Goal: Information Seeking & Learning: Learn about a topic

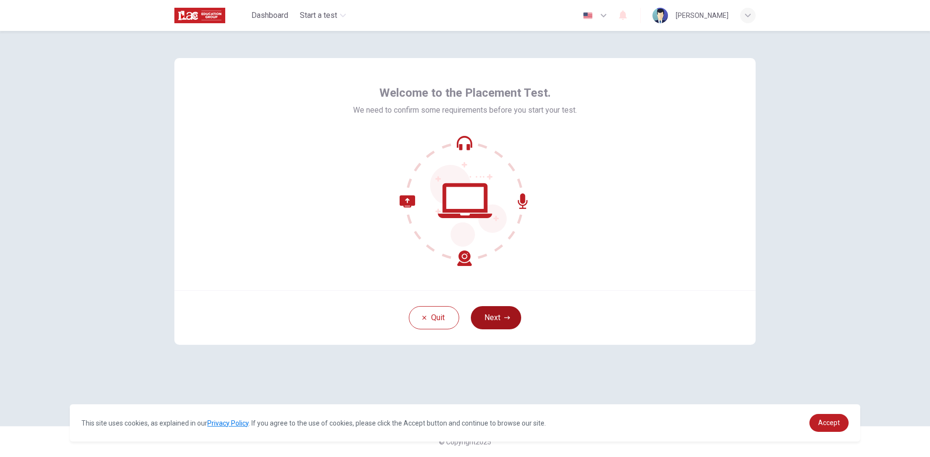
click at [506, 313] on button "Next" at bounding box center [496, 317] width 50 height 23
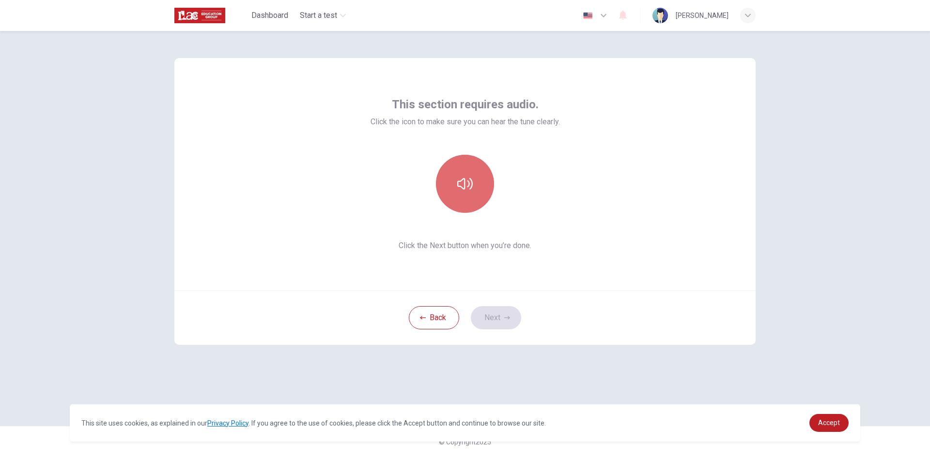
click at [473, 181] on button "button" at bounding box center [465, 184] width 58 height 58
click at [505, 320] on icon "button" at bounding box center [507, 318] width 6 height 6
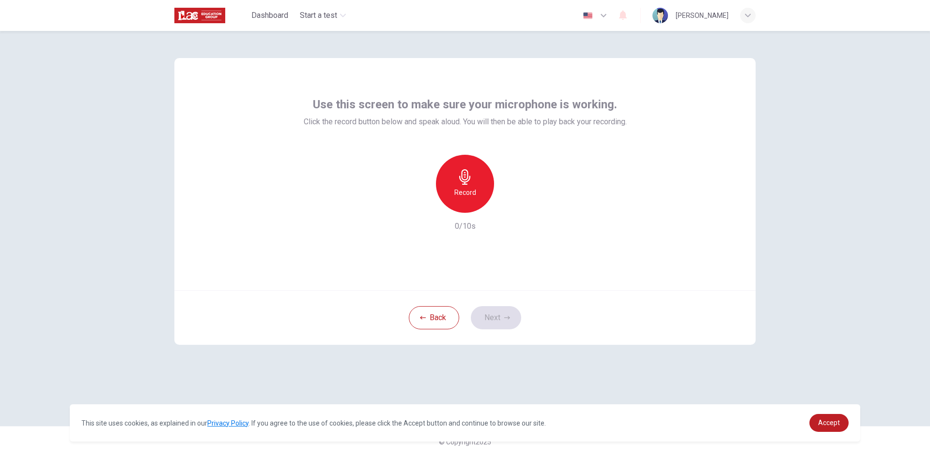
click at [466, 190] on h6 "Record" at bounding box center [465, 193] width 22 height 12
click at [462, 197] on h6 "Stop" at bounding box center [464, 193] width 15 height 12
click at [496, 321] on button "Next" at bounding box center [496, 317] width 50 height 23
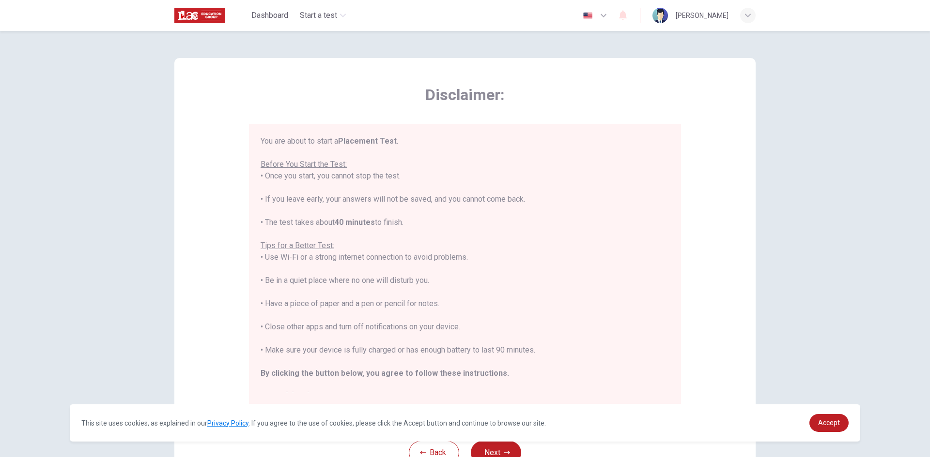
scroll to position [11, 0]
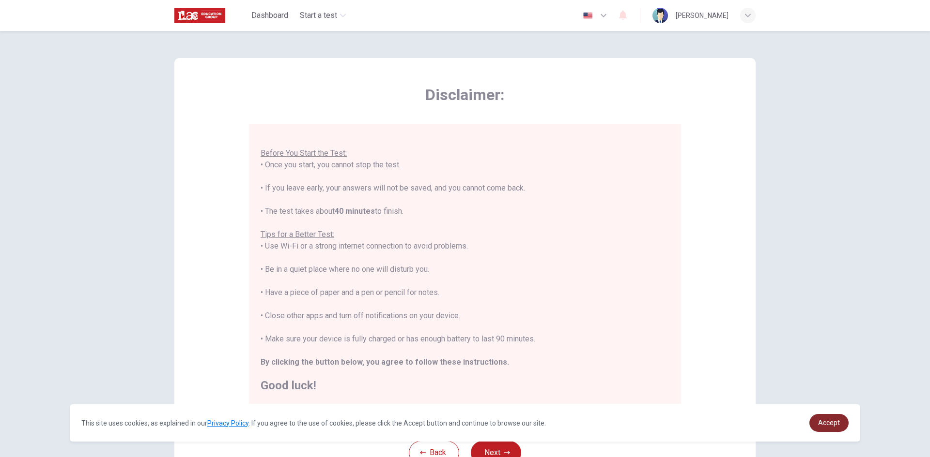
click at [838, 418] on link "Accept" at bounding box center [828, 423] width 39 height 18
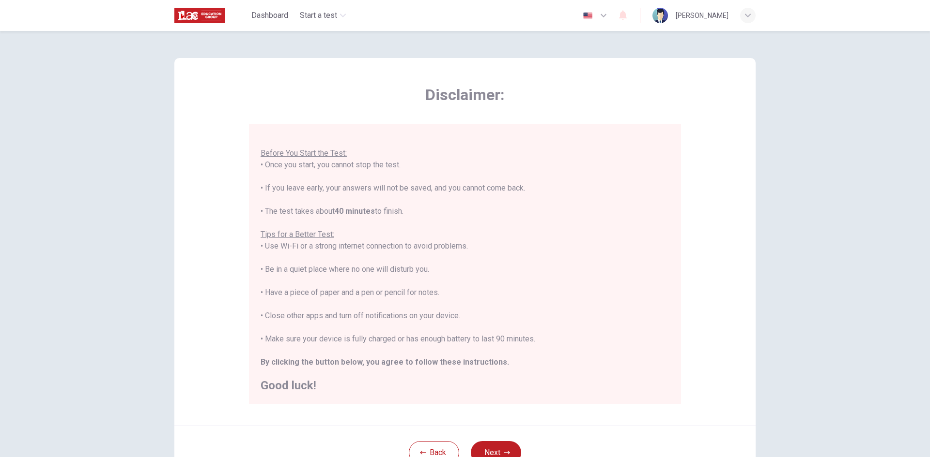
scroll to position [48, 0]
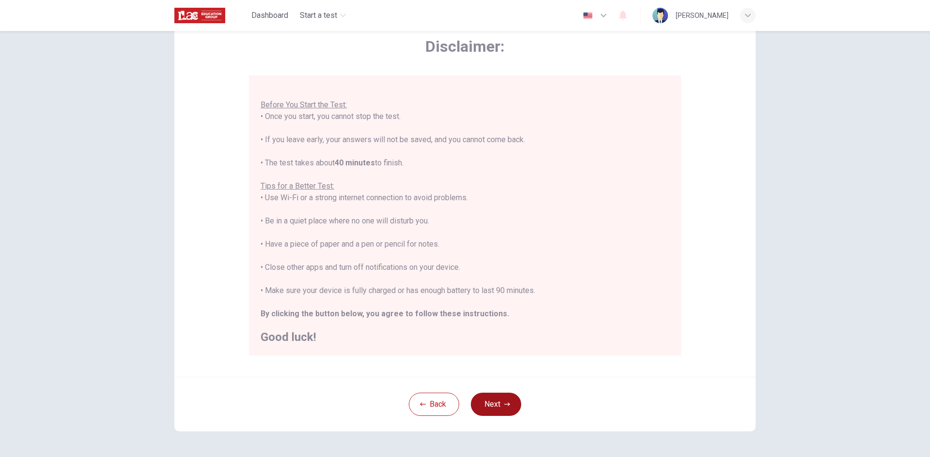
click at [495, 402] on button "Next" at bounding box center [496, 404] width 50 height 23
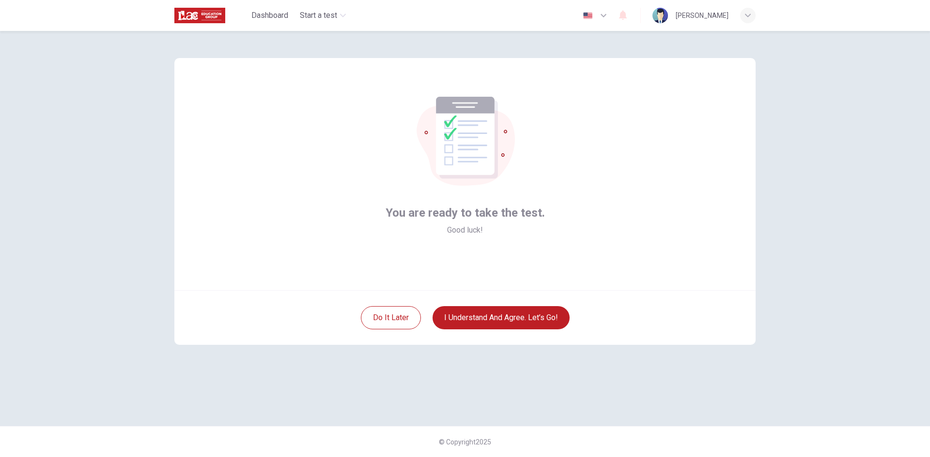
scroll to position [0, 0]
click at [507, 320] on button "I understand and agree. Let’s go!" at bounding box center [500, 317] width 137 height 23
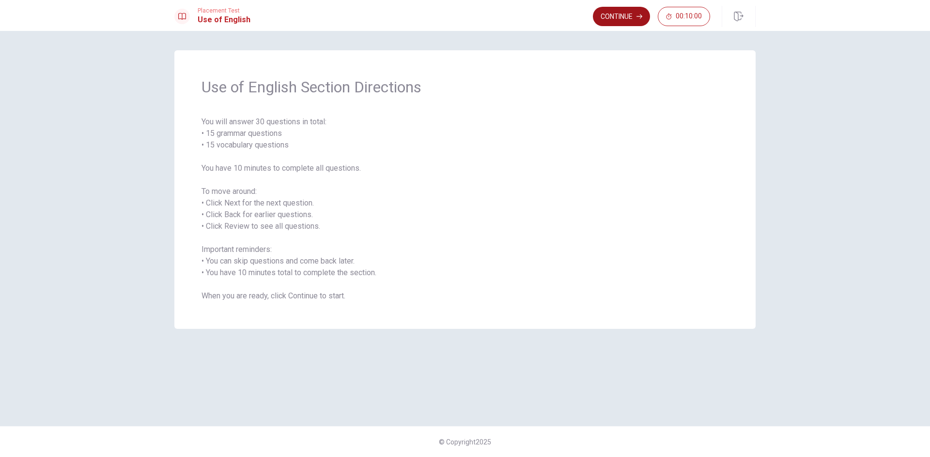
click at [609, 16] on button "Continue" at bounding box center [621, 16] width 57 height 19
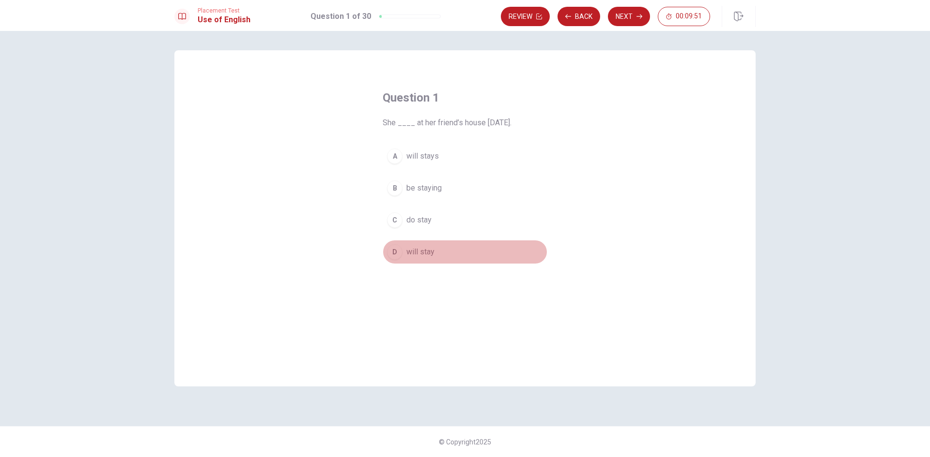
click at [417, 253] on span "will stay" at bounding box center [420, 252] width 28 height 12
click at [643, 19] on button "Next" at bounding box center [629, 16] width 42 height 19
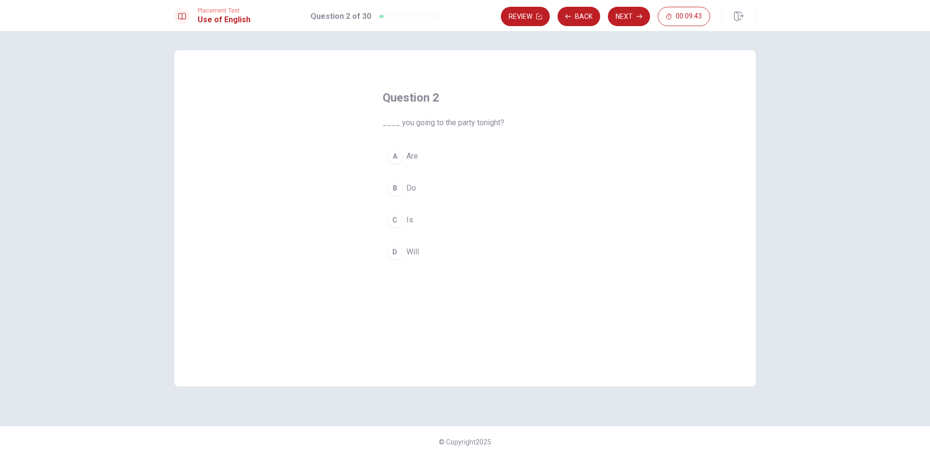
click at [427, 159] on button "A Are" at bounding box center [464, 156] width 165 height 24
click at [633, 17] on button "Next" at bounding box center [629, 16] width 42 height 19
click at [455, 158] on button "A Did" at bounding box center [464, 156] width 165 height 24
click at [629, 12] on button "Next" at bounding box center [629, 16] width 42 height 19
click at [423, 193] on span "could" at bounding box center [415, 189] width 18 height 12
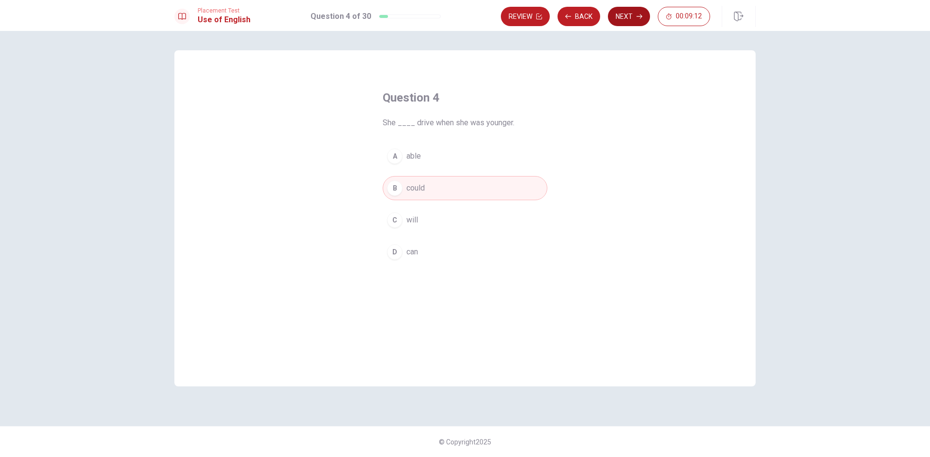
click at [640, 15] on icon "button" at bounding box center [639, 17] width 6 height 4
click at [427, 216] on button "C rice" at bounding box center [464, 220] width 165 height 24
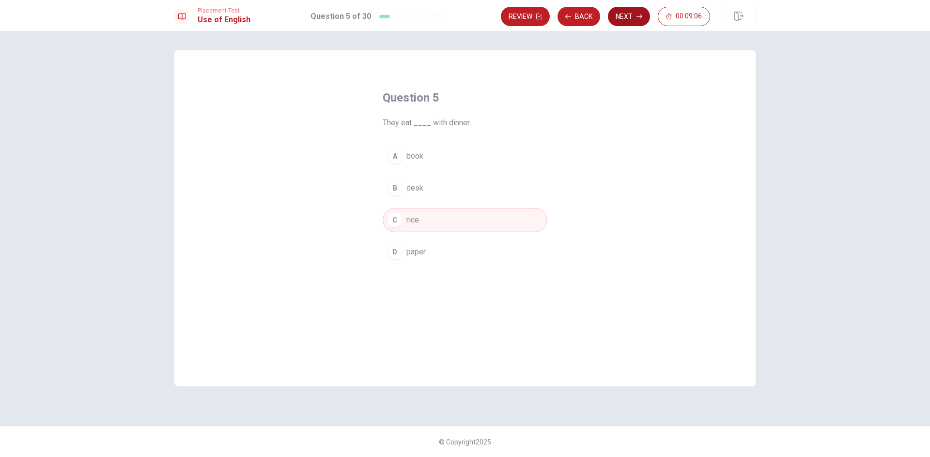
click at [628, 19] on button "Next" at bounding box center [629, 16] width 42 height 19
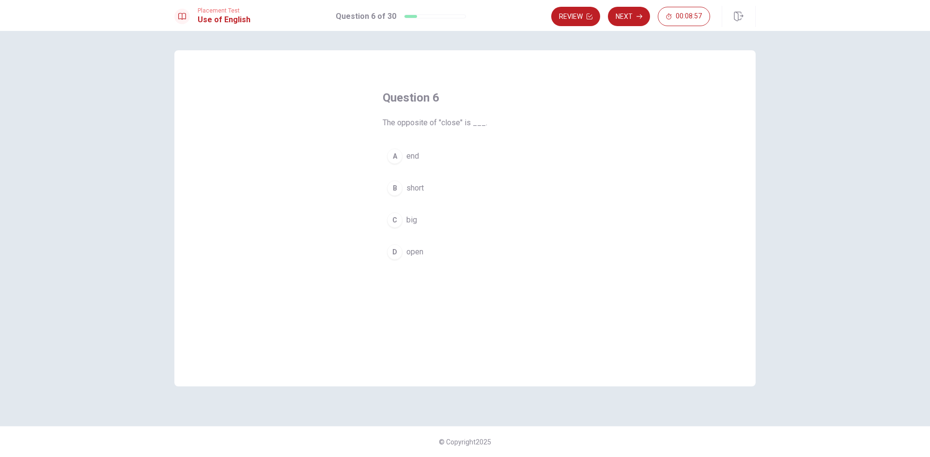
click at [410, 252] on span "open" at bounding box center [414, 252] width 17 height 12
click at [622, 15] on button "Next" at bounding box center [629, 16] width 42 height 19
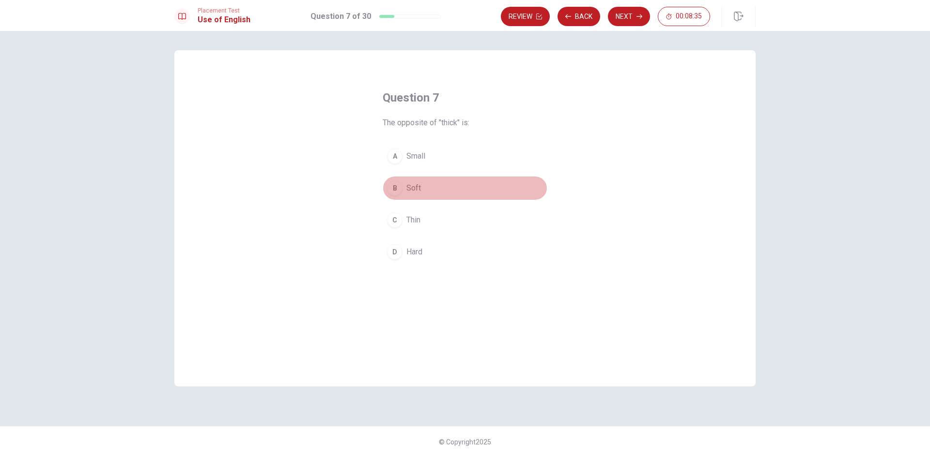
drag, startPoint x: 422, startPoint y: 186, endPoint x: 434, endPoint y: 176, distance: 15.1
click at [422, 187] on button "B Soft" at bounding box center [464, 188] width 165 height 24
click at [631, 19] on button "Next" at bounding box center [629, 16] width 42 height 19
click at [416, 253] on span "clean" at bounding box center [415, 252] width 18 height 12
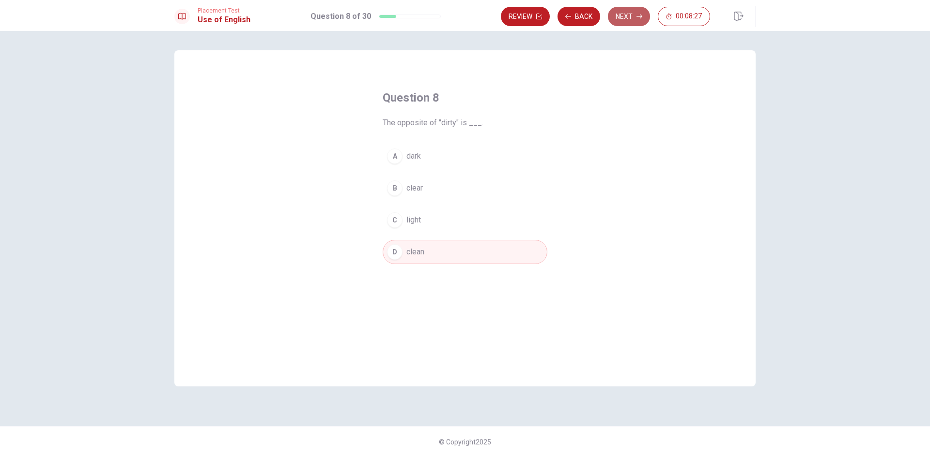
click at [640, 16] on icon "button" at bounding box center [639, 17] width 6 height 6
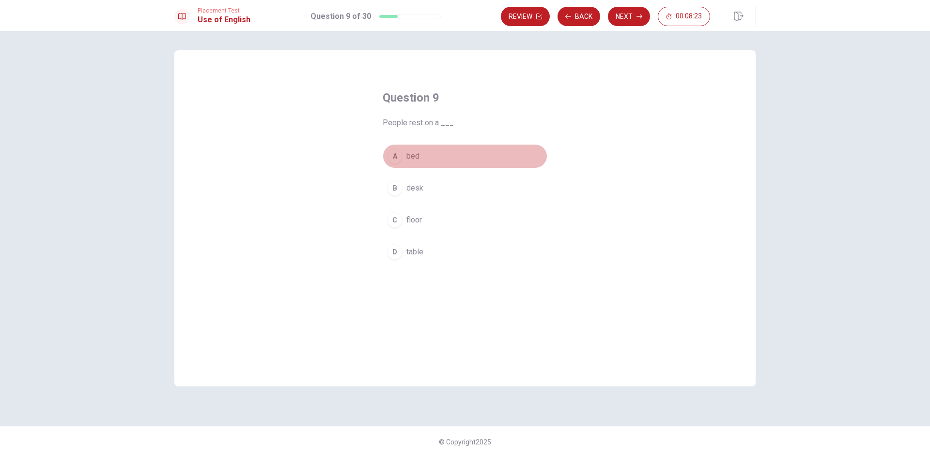
click at [400, 158] on div "A" at bounding box center [394, 156] width 15 height 15
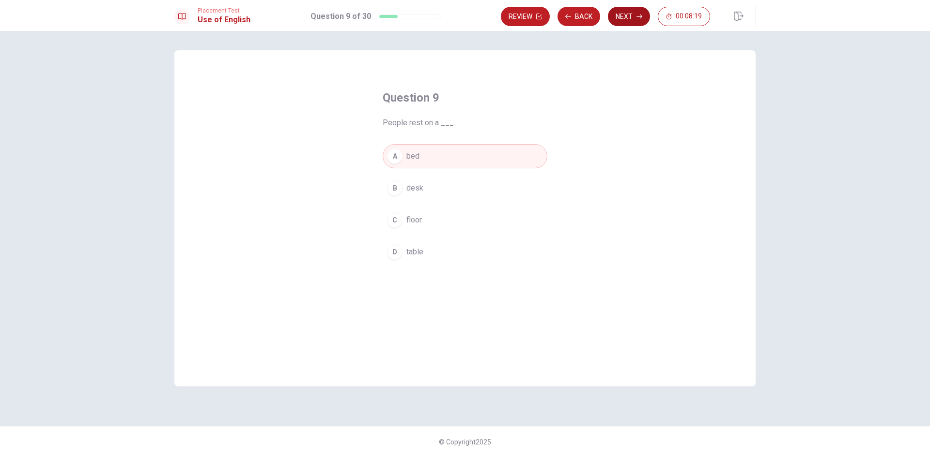
click at [638, 13] on button "Next" at bounding box center [629, 16] width 42 height 19
drag, startPoint x: 423, startPoint y: 253, endPoint x: 421, endPoint y: 262, distance: 9.0
click at [423, 255] on span "will help" at bounding box center [420, 252] width 28 height 12
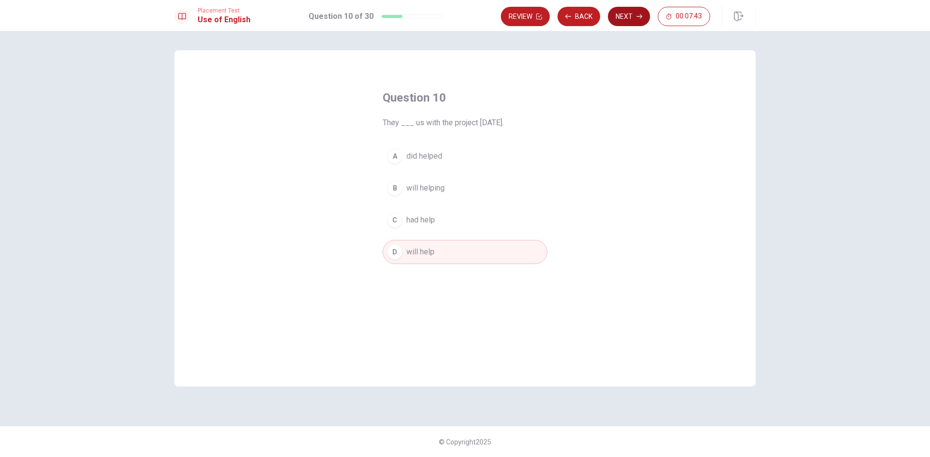
click at [634, 13] on button "Next" at bounding box center [629, 16] width 42 height 19
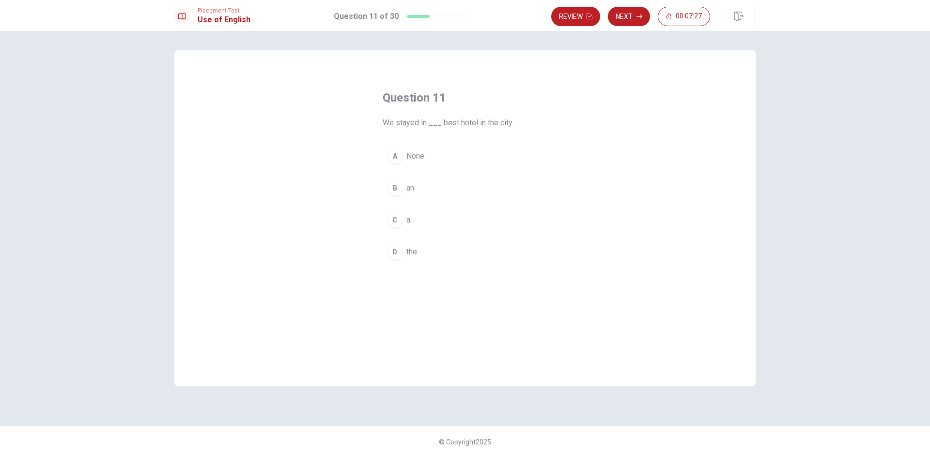
click at [396, 221] on div "C" at bounding box center [394, 220] width 15 height 15
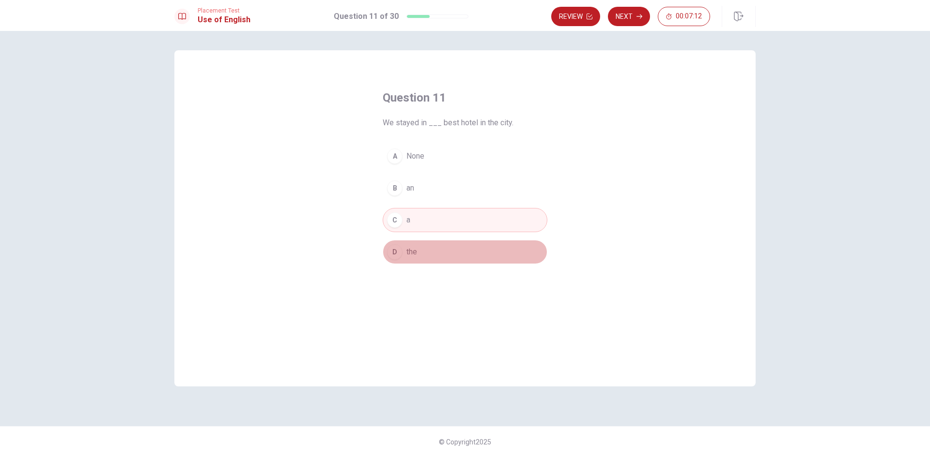
click at [457, 252] on button "D the" at bounding box center [464, 252] width 165 height 24
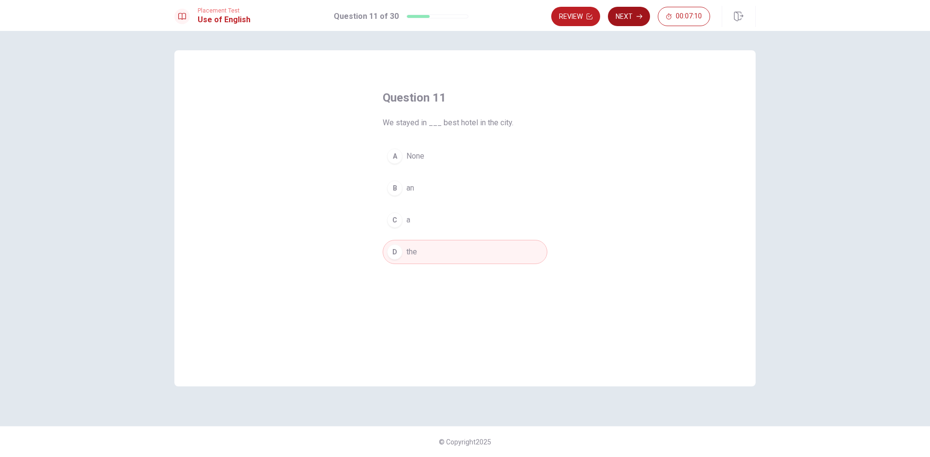
click at [639, 17] on icon "button" at bounding box center [639, 17] width 6 height 6
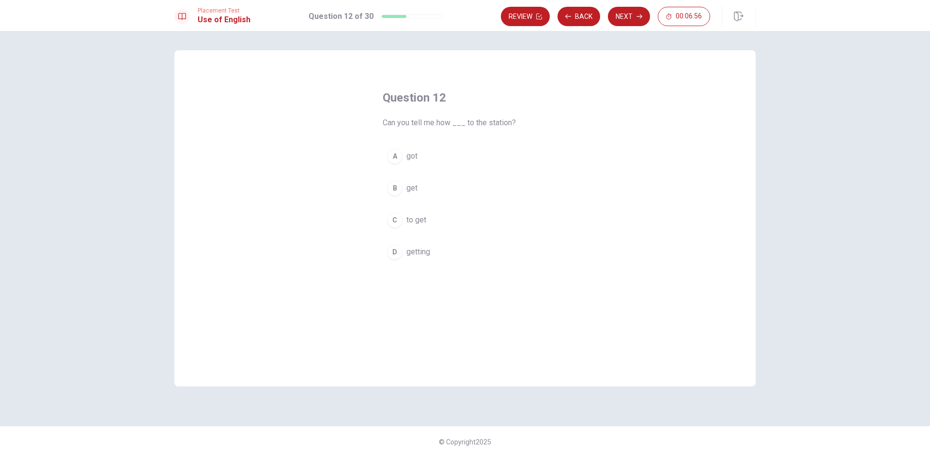
click at [435, 223] on button "C to get" at bounding box center [464, 220] width 165 height 24
click at [625, 16] on button "Next" at bounding box center [629, 16] width 42 height 19
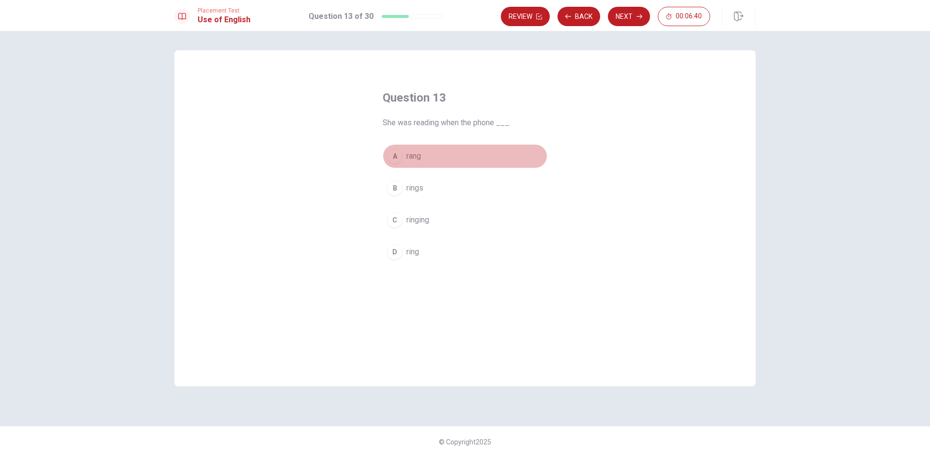
click at [435, 154] on button "A rang" at bounding box center [464, 156] width 165 height 24
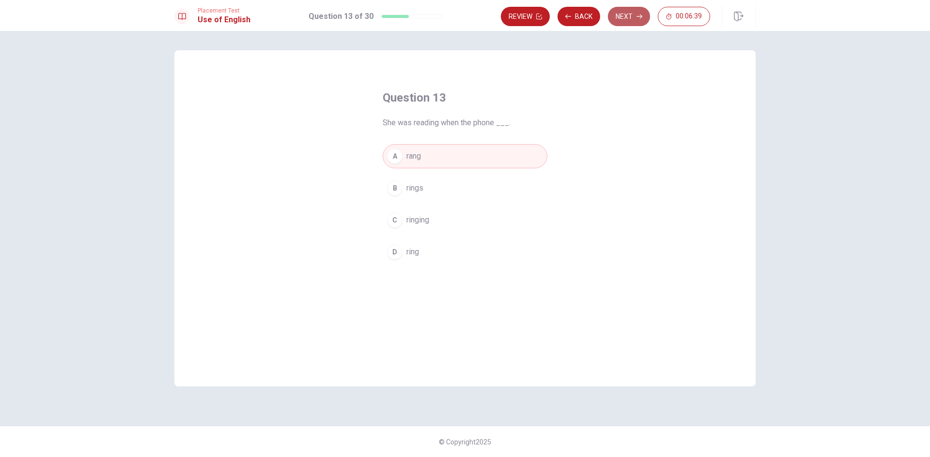
click at [640, 16] on icon "button" at bounding box center [639, 17] width 6 height 6
drag, startPoint x: 428, startPoint y: 190, endPoint x: 439, endPoint y: 190, distance: 10.2
click at [429, 190] on span "was planning" at bounding box center [428, 189] width 44 height 12
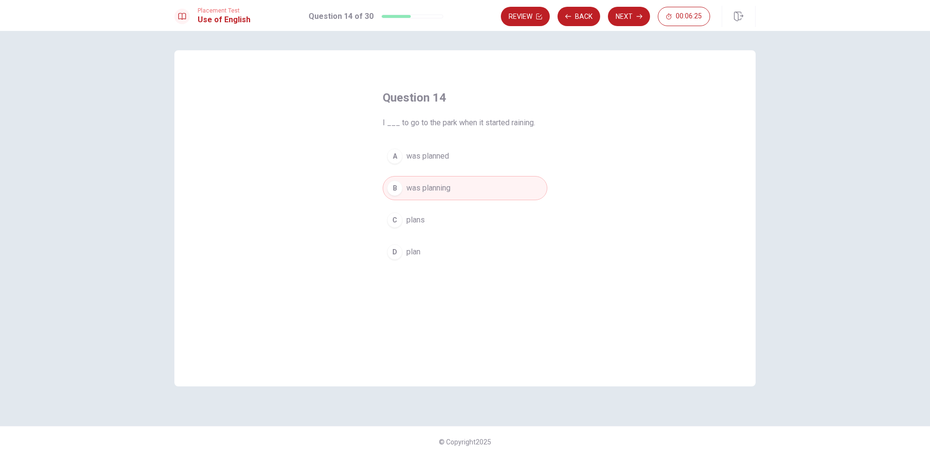
click at [623, 20] on button "Next" at bounding box center [629, 16] width 42 height 19
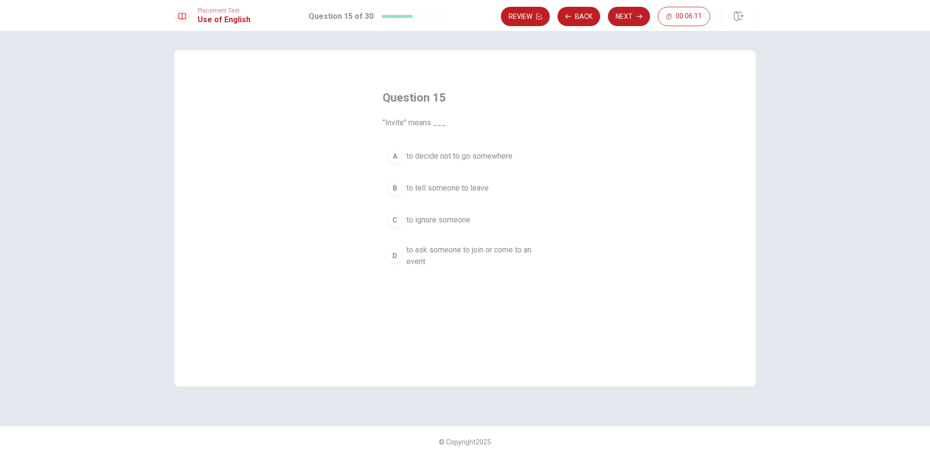
click at [426, 256] on span "to ask someone to join or come to an event" at bounding box center [474, 255] width 137 height 23
click at [620, 20] on button "Next" at bounding box center [629, 16] width 42 height 19
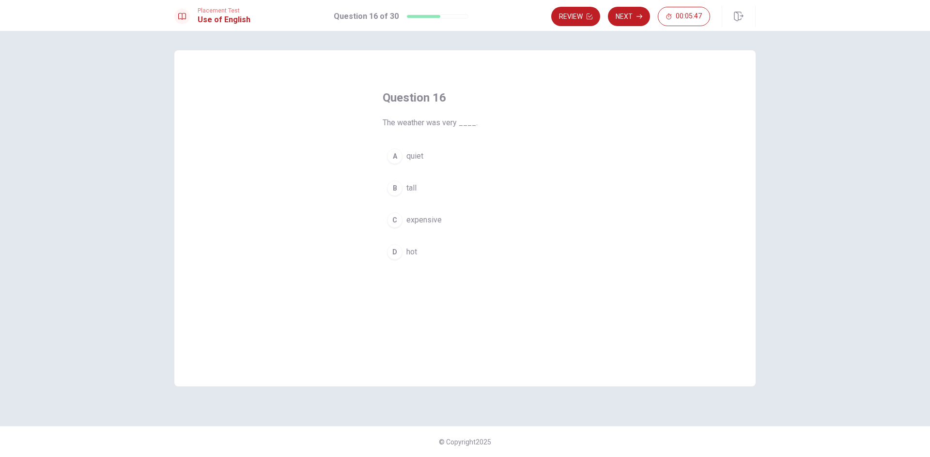
click at [410, 252] on span "hot" at bounding box center [411, 252] width 11 height 12
click at [635, 21] on button "Next" at bounding box center [629, 16] width 42 height 19
drag, startPoint x: 436, startPoint y: 193, endPoint x: 456, endPoint y: 194, distance: 20.4
click at [436, 193] on button "B open" at bounding box center [464, 188] width 165 height 24
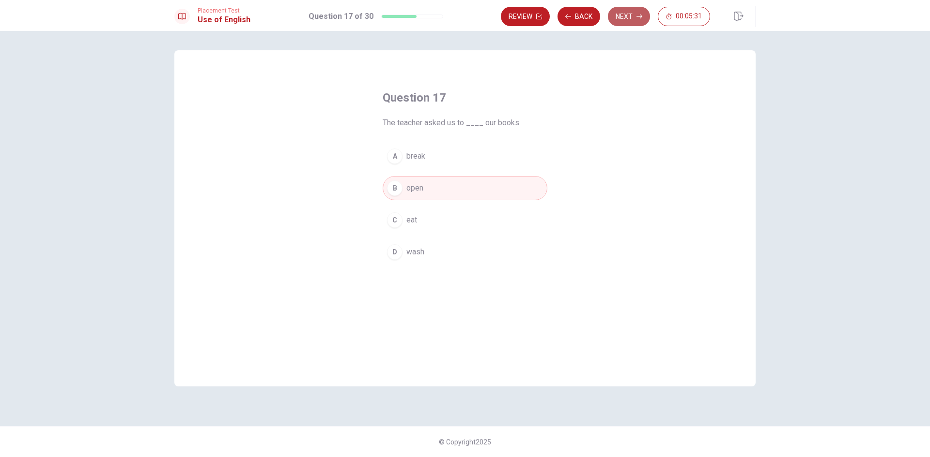
click at [622, 13] on button "Next" at bounding box center [629, 16] width 42 height 19
click at [434, 227] on button "C generous" at bounding box center [464, 220] width 165 height 24
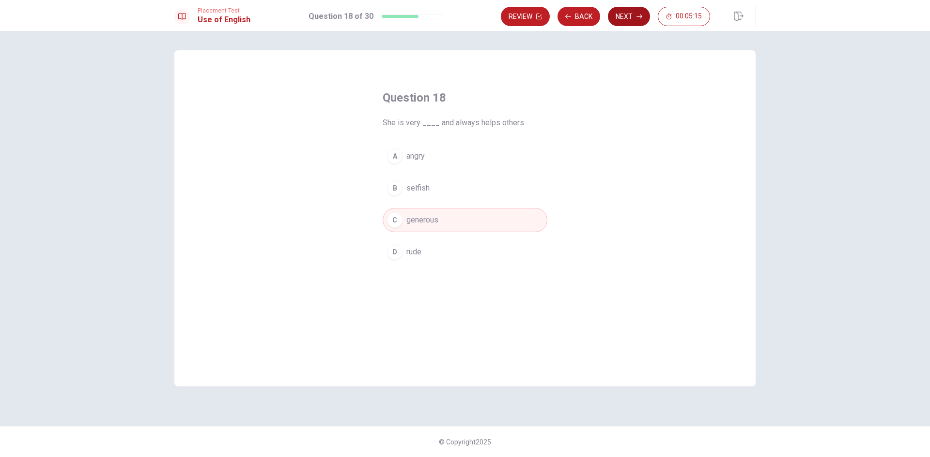
click at [623, 16] on button "Next" at bounding box center [629, 16] width 42 height 19
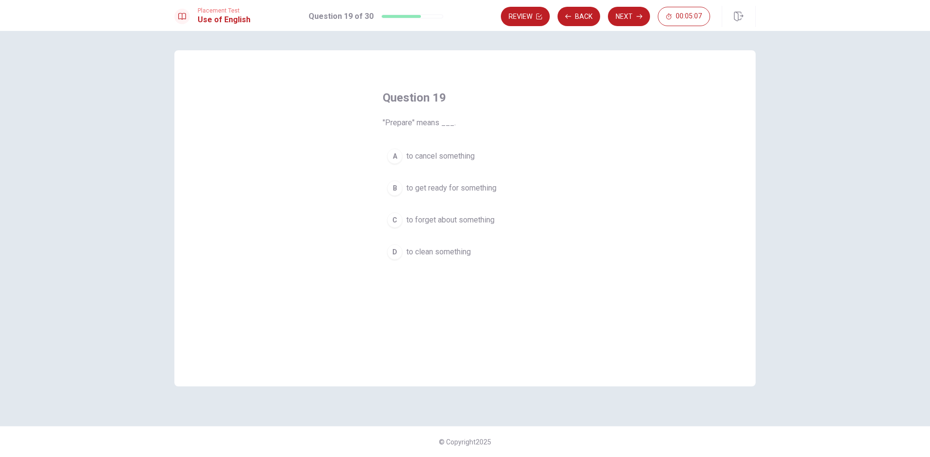
click at [427, 194] on span "to get ready for something" at bounding box center [451, 189] width 90 height 12
click at [626, 16] on button "Next" at bounding box center [629, 16] width 42 height 19
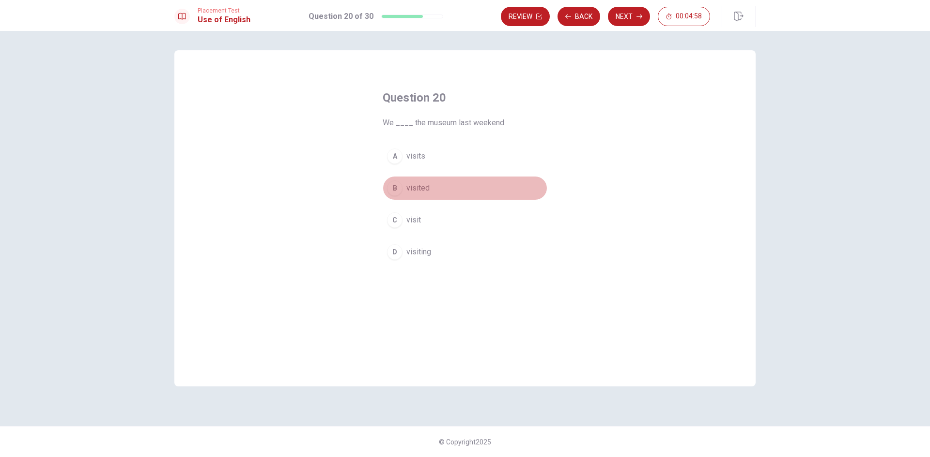
click at [420, 186] on span "visited" at bounding box center [417, 189] width 23 height 12
click at [632, 17] on button "Next" at bounding box center [629, 16] width 42 height 19
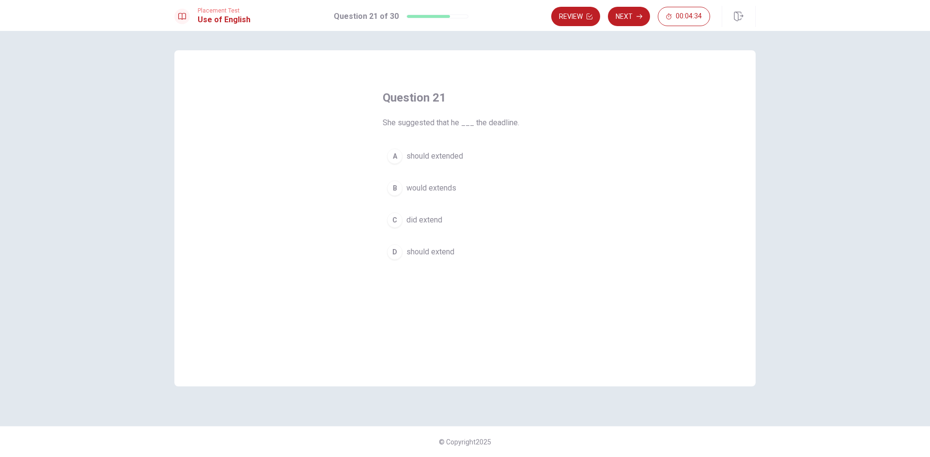
click at [448, 254] on span "should extend" at bounding box center [430, 252] width 48 height 12
click at [633, 20] on button "Next" at bounding box center [629, 16] width 42 height 19
click at [427, 250] on span "was sent" at bounding box center [421, 252] width 31 height 12
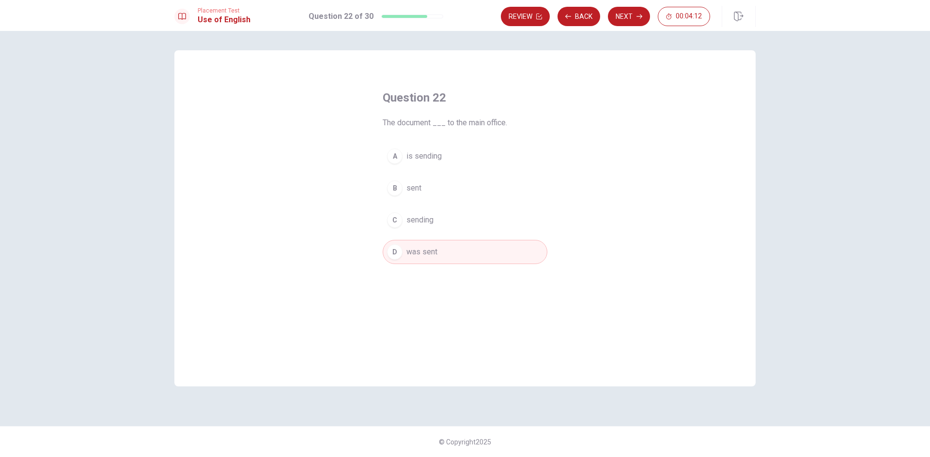
click at [626, 16] on button "Next" at bounding box center [629, 16] width 42 height 19
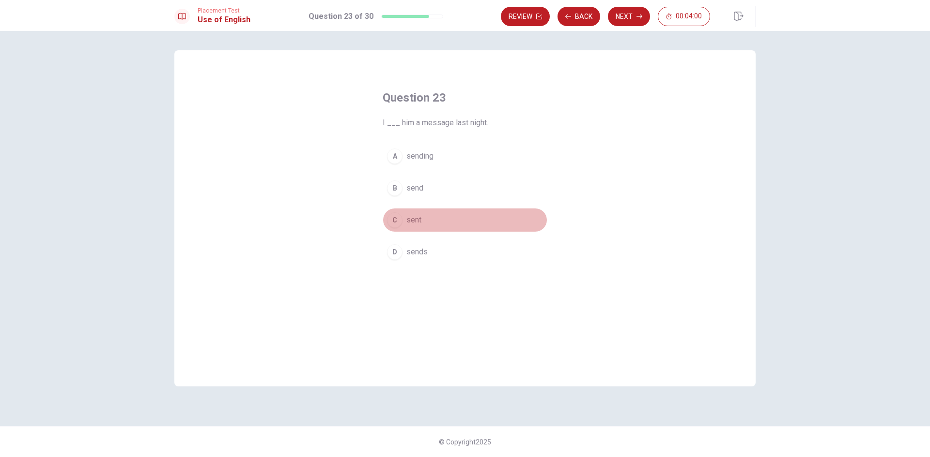
click at [422, 229] on button "C sent" at bounding box center [464, 220] width 165 height 24
click at [625, 17] on button "Next" at bounding box center [629, 16] width 42 height 19
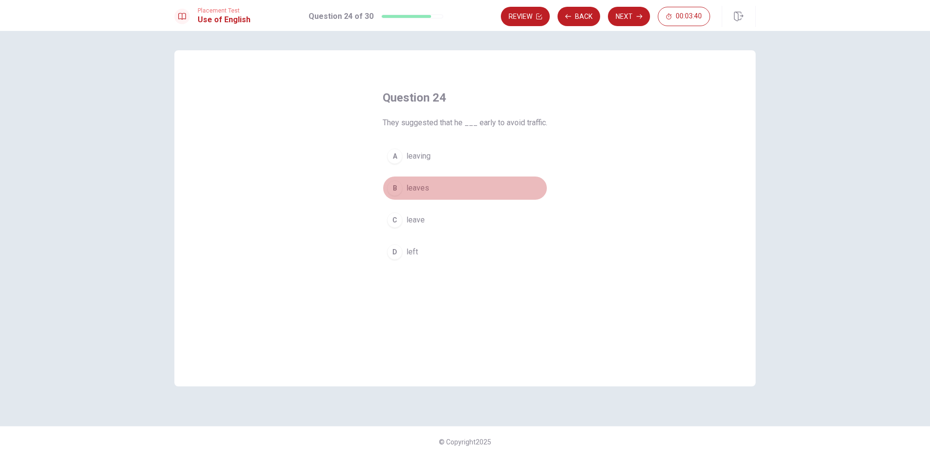
click at [419, 188] on span "leaves" at bounding box center [417, 189] width 23 height 12
click at [625, 19] on button "Next" at bounding box center [629, 16] width 42 height 19
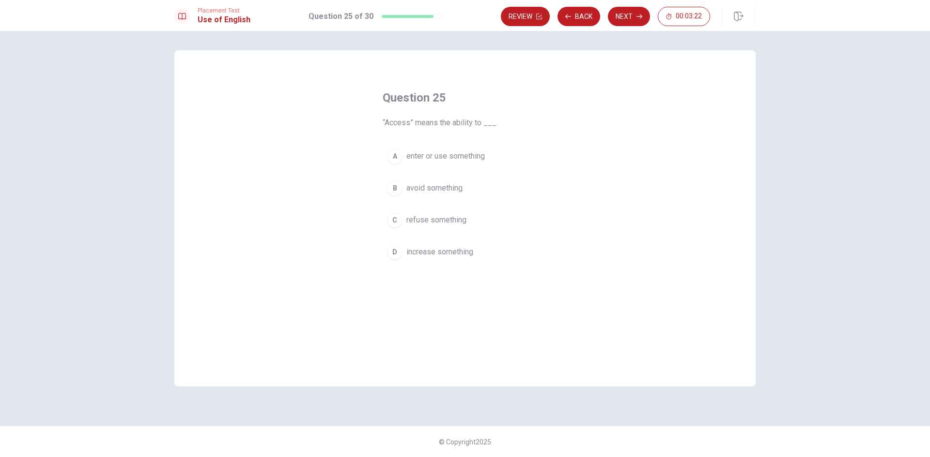
click at [437, 157] on span "enter or use something" at bounding box center [445, 157] width 78 height 12
click at [624, 14] on button "Next" at bounding box center [629, 16] width 42 height 19
click at [418, 197] on button "B seen" at bounding box center [464, 188] width 165 height 24
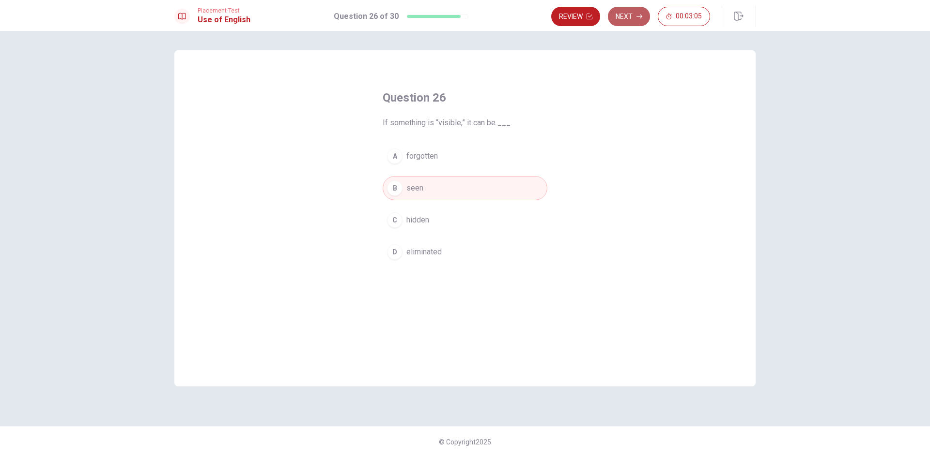
click at [615, 15] on button "Next" at bounding box center [629, 16] width 42 height 19
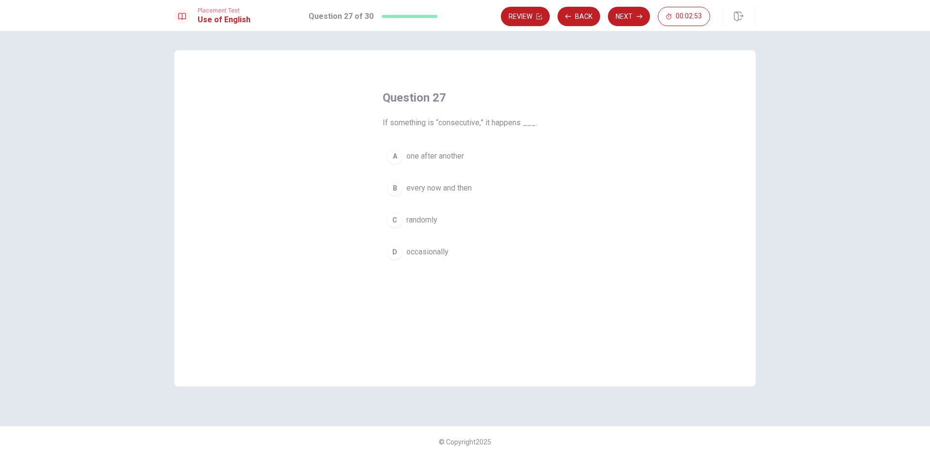
click at [440, 159] on span "one after another" at bounding box center [435, 157] width 58 height 12
click at [634, 15] on button "Next" at bounding box center [629, 16] width 42 height 19
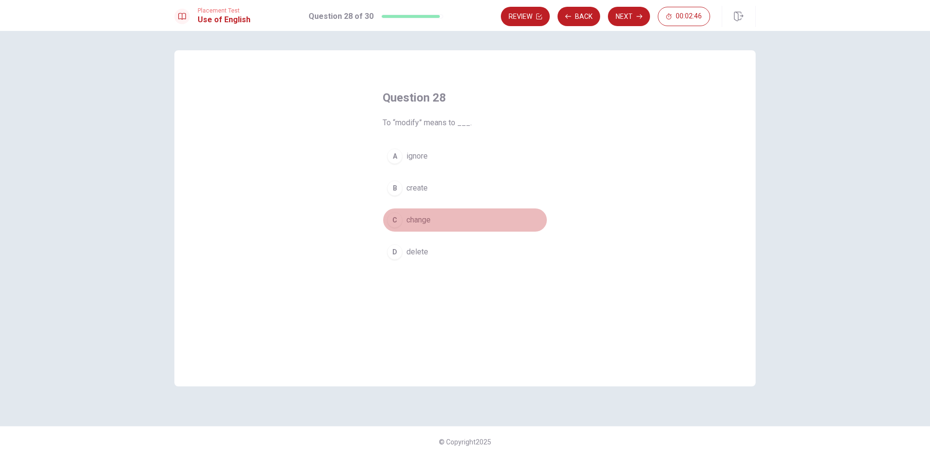
click at [423, 227] on button "C change" at bounding box center [464, 220] width 165 height 24
click at [631, 14] on button "Next" at bounding box center [629, 16] width 42 height 19
click at [438, 218] on span "unavoidable" at bounding box center [426, 220] width 41 height 12
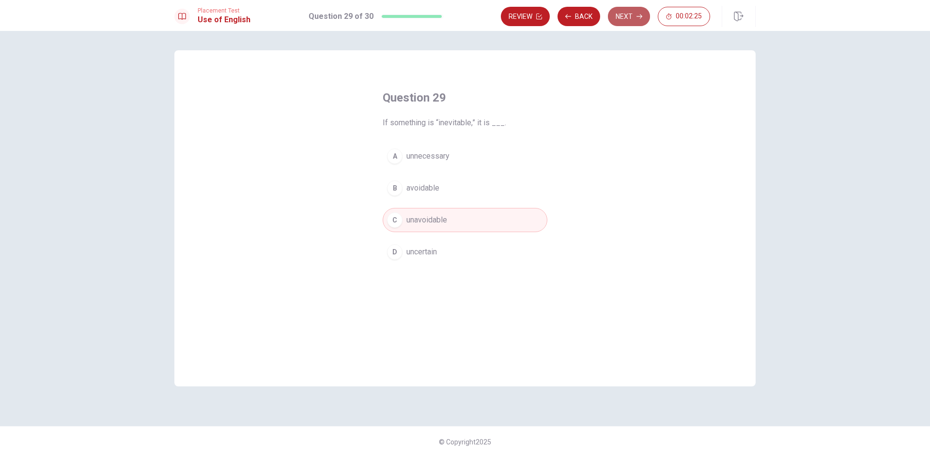
click at [633, 22] on button "Next" at bounding box center [629, 16] width 42 height 19
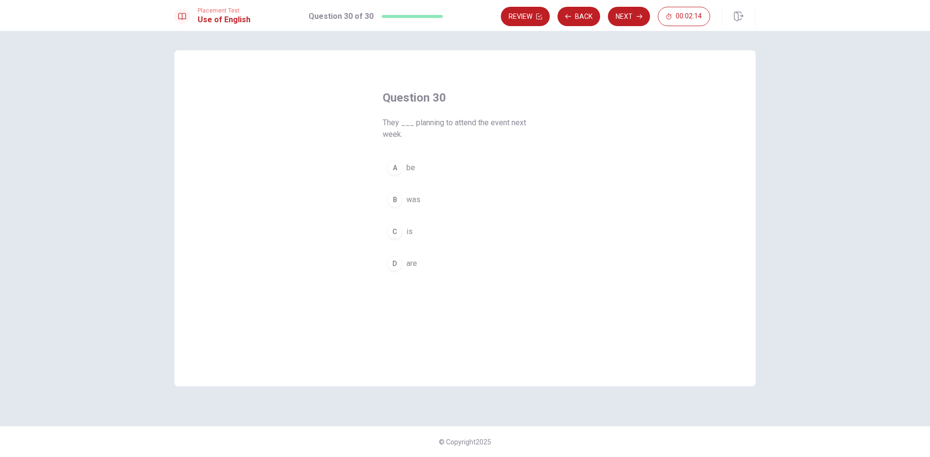
click at [404, 264] on button "D are" at bounding box center [464, 264] width 165 height 24
click at [625, 19] on button "Next" at bounding box center [629, 16] width 42 height 19
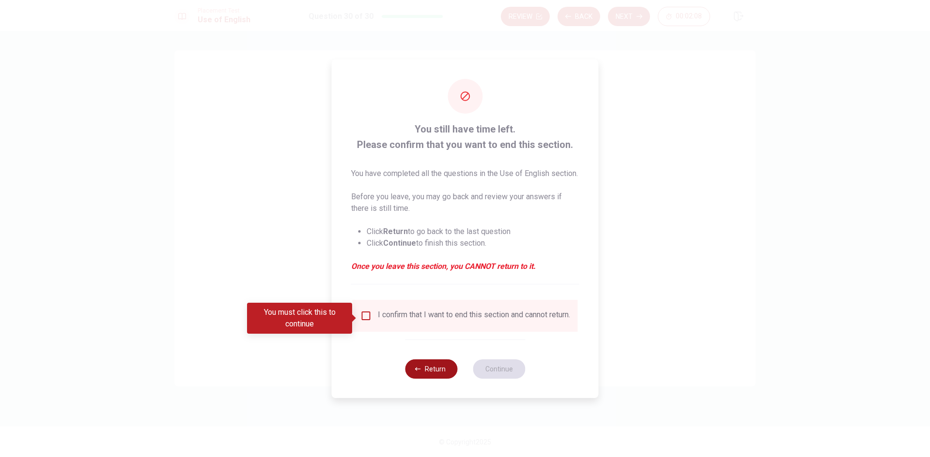
click at [438, 379] on button "Return" at bounding box center [431, 369] width 52 height 19
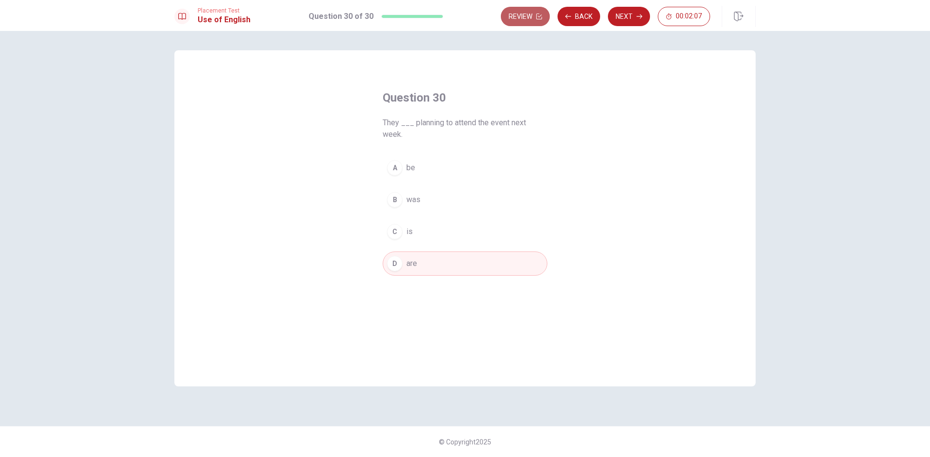
click at [534, 18] on button "Review" at bounding box center [525, 16] width 49 height 19
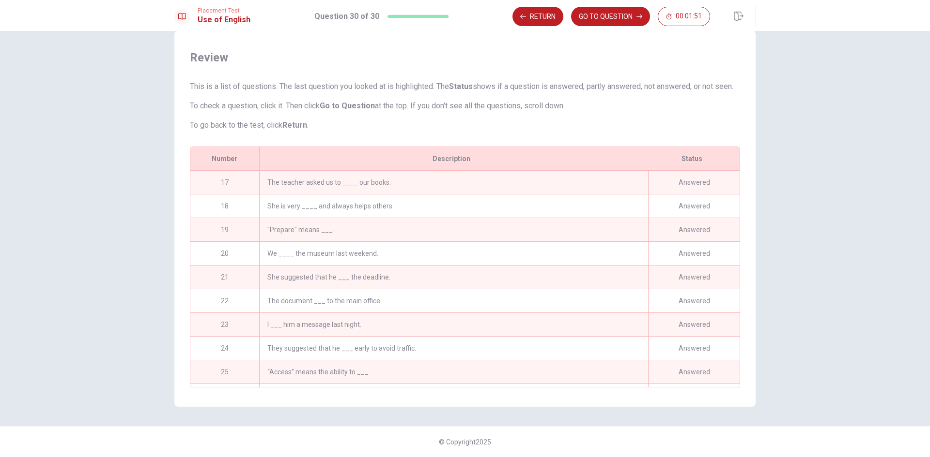
scroll to position [499, 0]
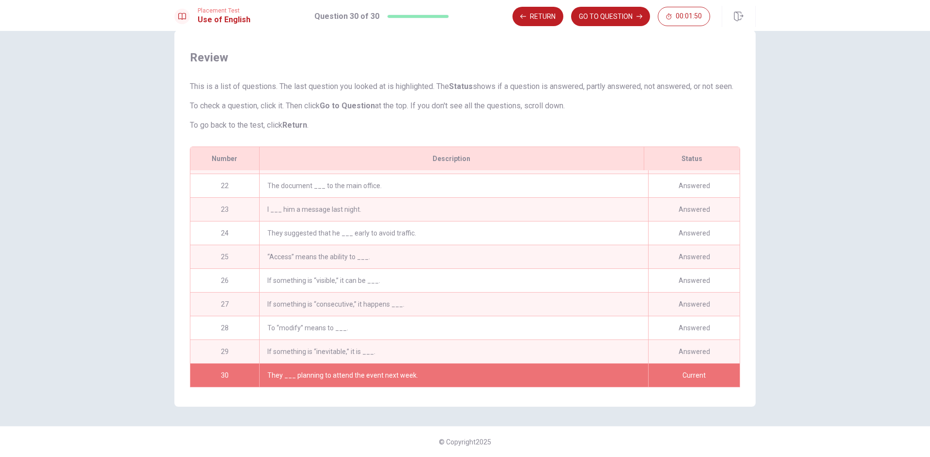
click at [436, 366] on div "They ___ planning to attend the event next week." at bounding box center [453, 375] width 389 height 23
click at [541, 20] on button "Return" at bounding box center [537, 16] width 51 height 19
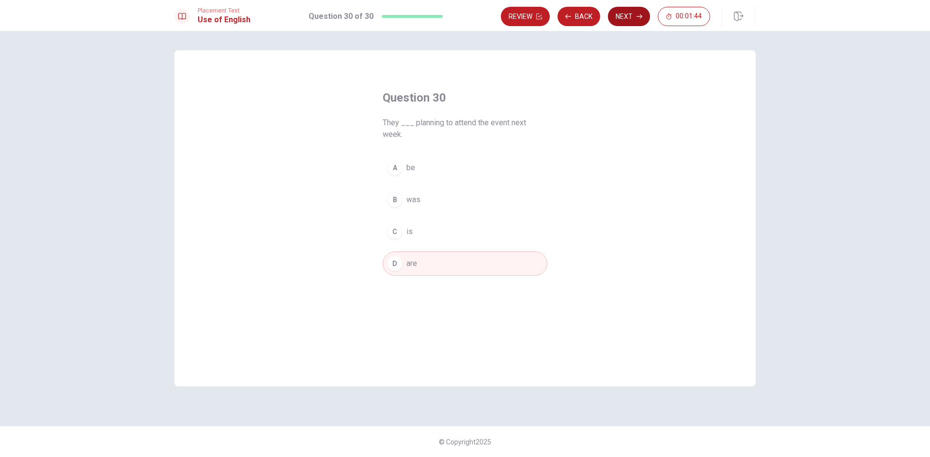
click at [634, 15] on button "Next" at bounding box center [629, 16] width 42 height 19
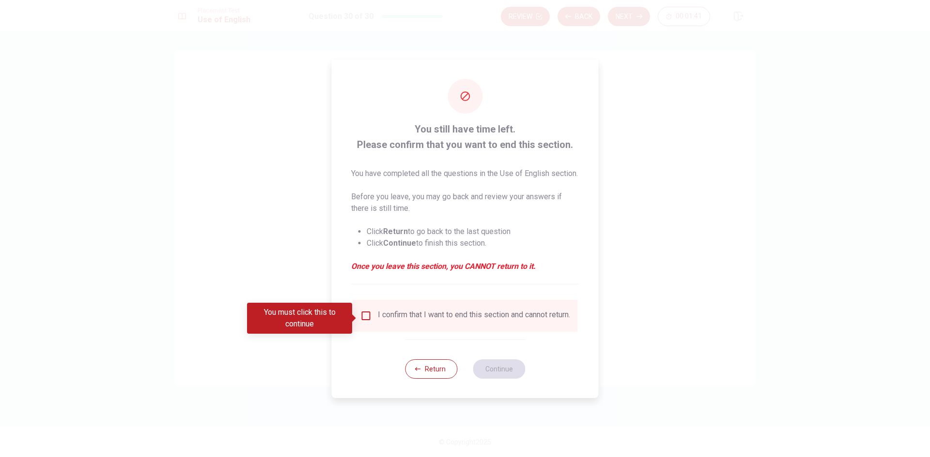
click at [378, 322] on div "I confirm that I want to end this section and cannot return." at bounding box center [474, 316] width 192 height 12
click at [361, 320] on input "You must click this to continue" at bounding box center [366, 316] width 12 height 12
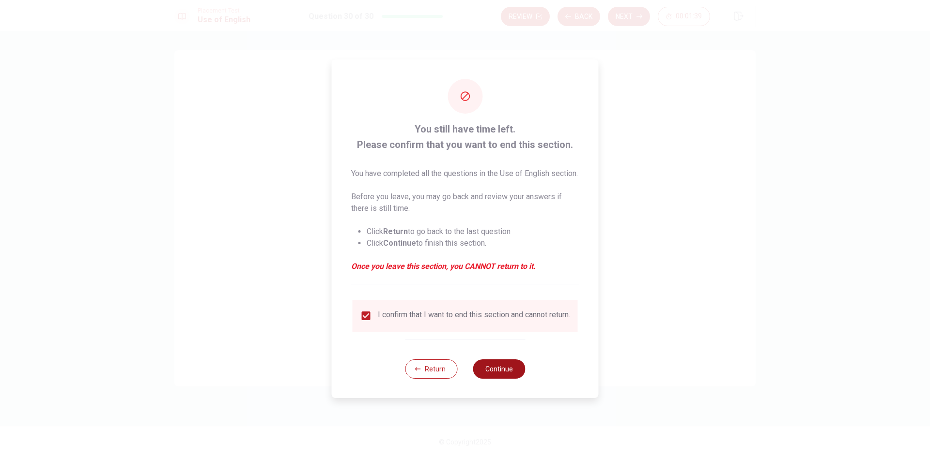
click at [502, 379] on button "Continue" at bounding box center [499, 369] width 52 height 19
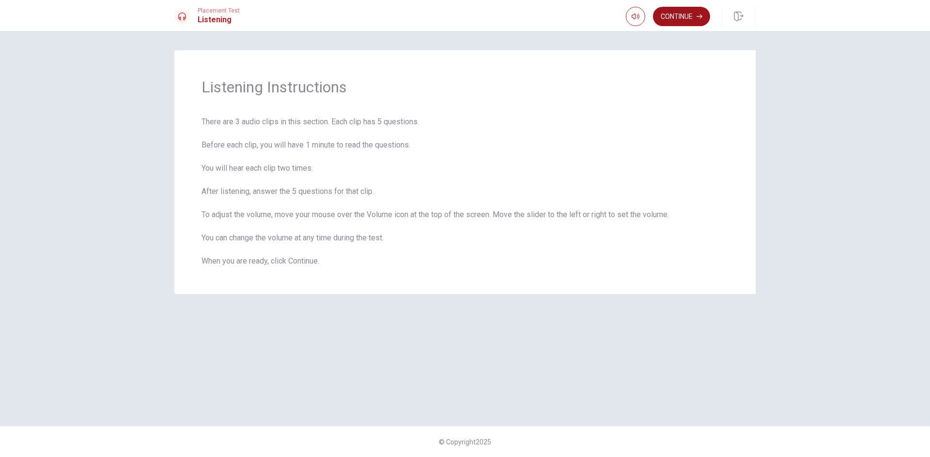
click at [677, 21] on button "Continue" at bounding box center [681, 16] width 57 height 19
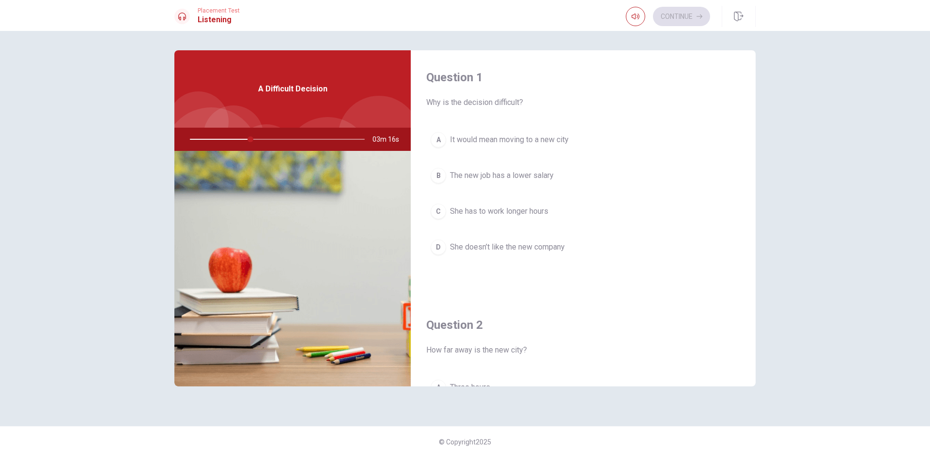
click at [568, 140] on span "It would mean moving to a new city" at bounding box center [509, 140] width 119 height 12
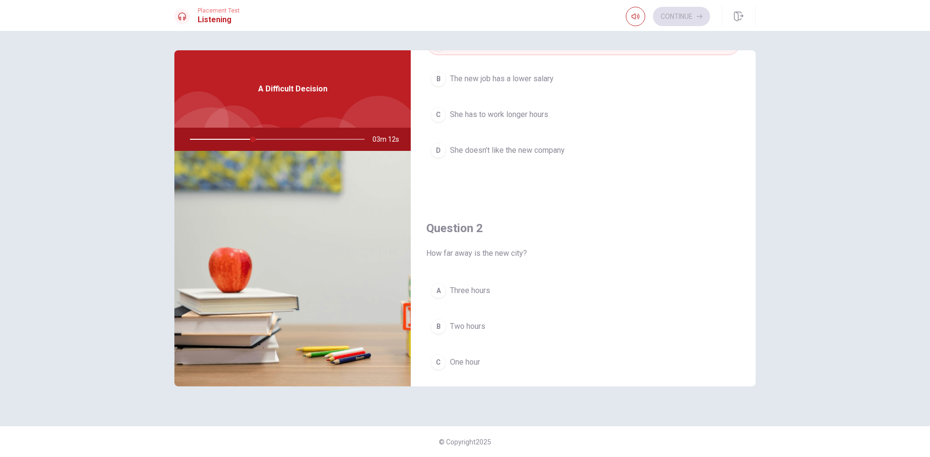
scroll to position [145, 0]
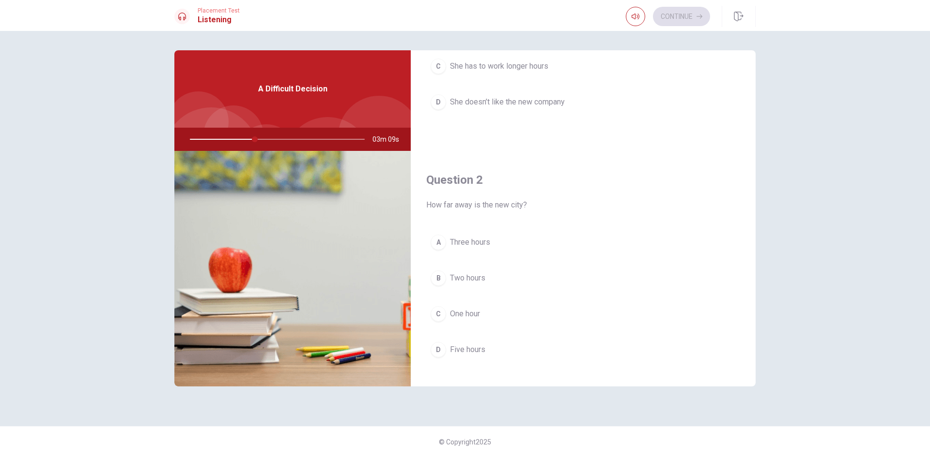
click at [467, 245] on span "Three hours" at bounding box center [470, 243] width 40 height 12
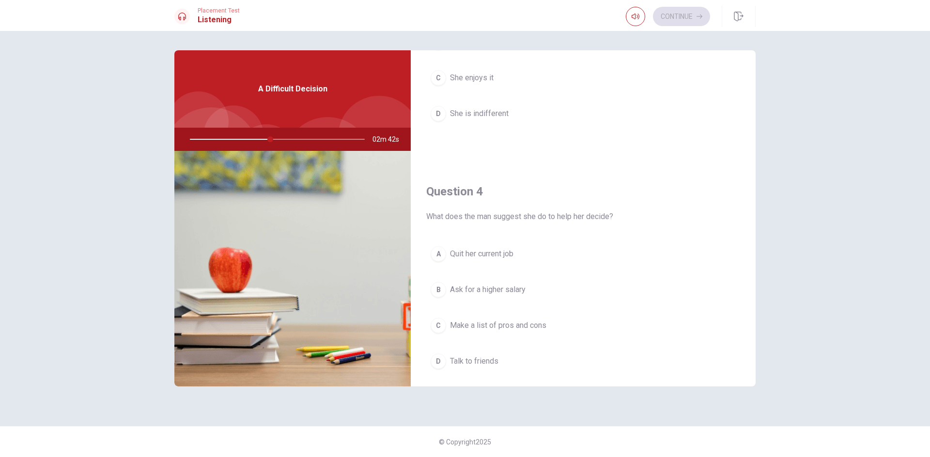
scroll to position [678, 0]
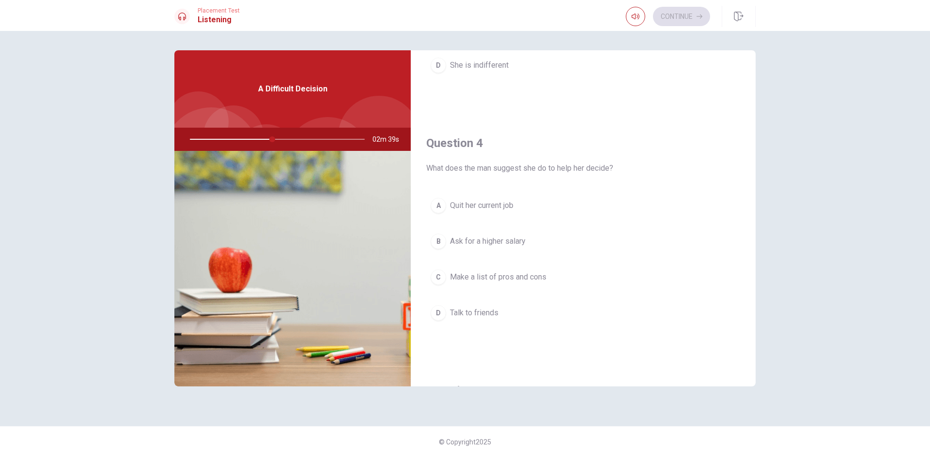
click at [537, 280] on span "Make a list of pros and cons" at bounding box center [498, 278] width 96 height 12
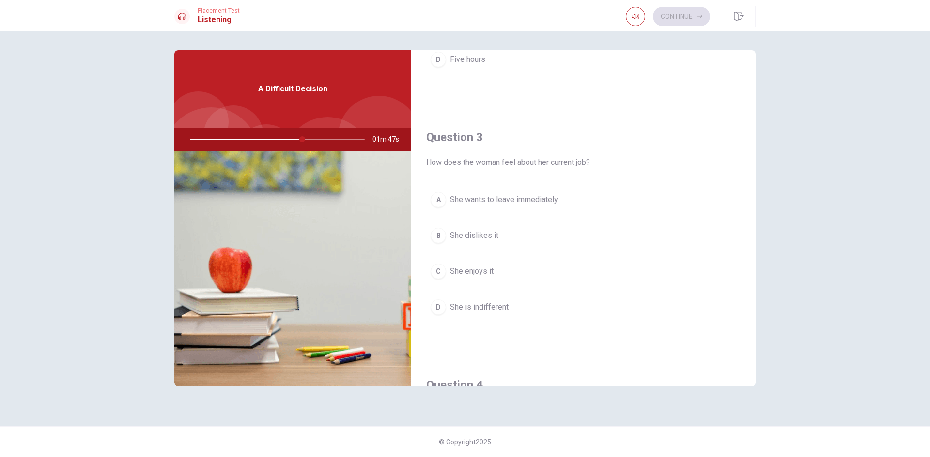
scroll to position [484, 0]
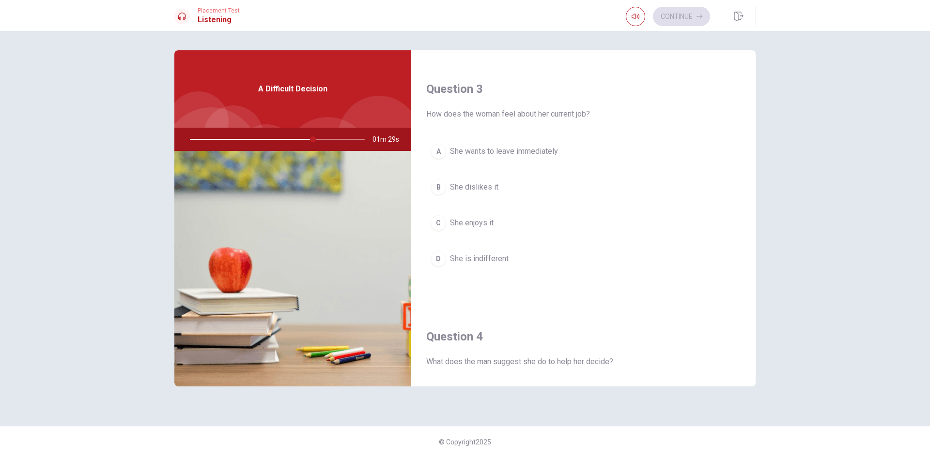
click at [471, 230] on button "C She enjoys it" at bounding box center [583, 223] width 314 height 24
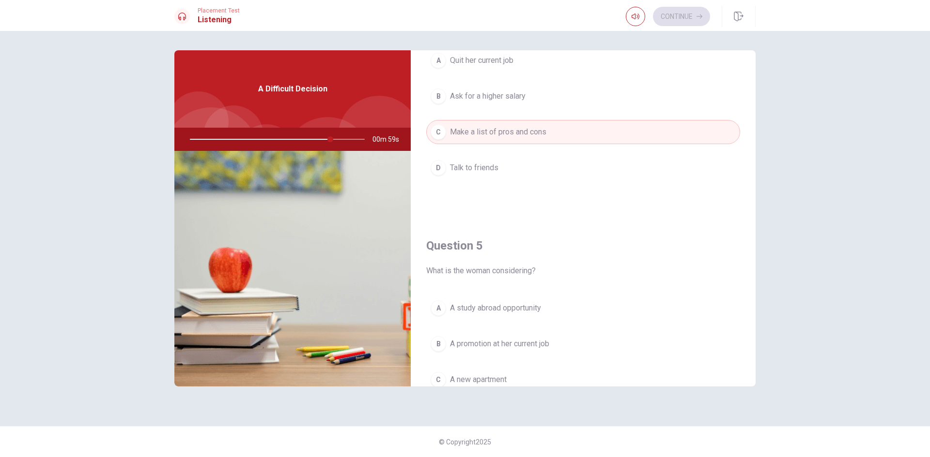
scroll to position [903, 0]
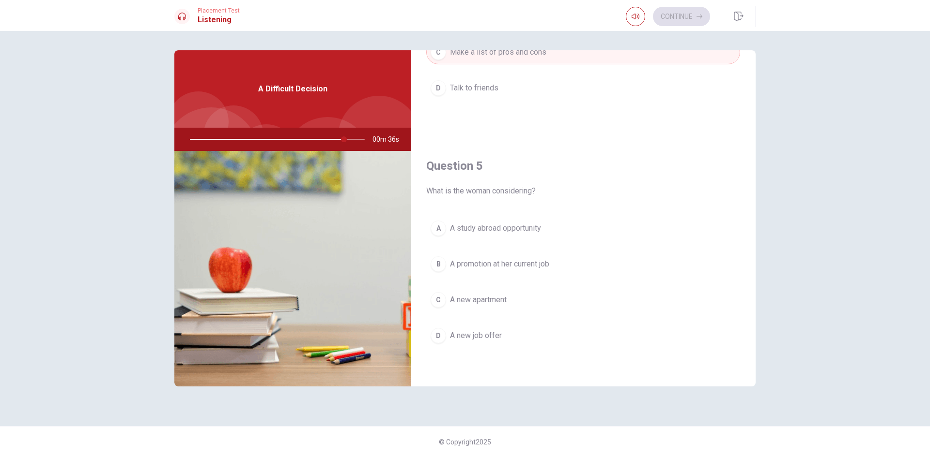
click at [518, 231] on span "A study abroad opportunity" at bounding box center [495, 229] width 91 height 12
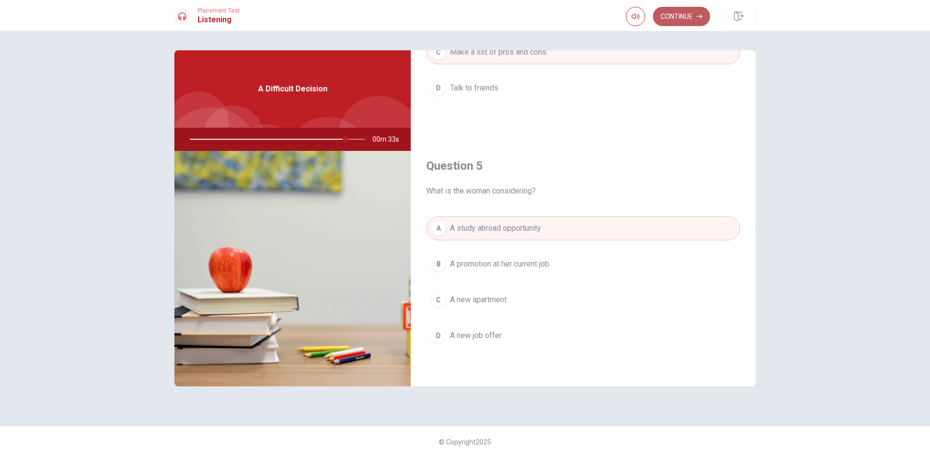
click at [698, 22] on button "Continue" at bounding box center [681, 16] width 57 height 19
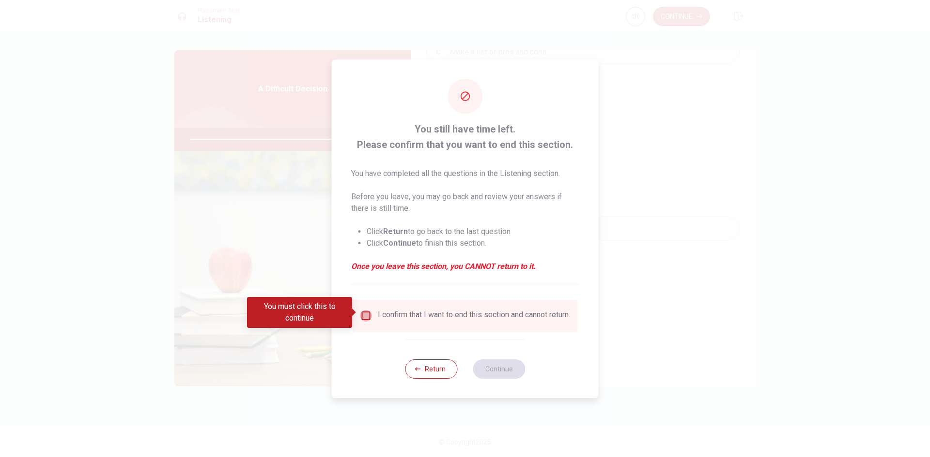
click at [364, 315] on input "You must click this to continue" at bounding box center [366, 316] width 12 height 12
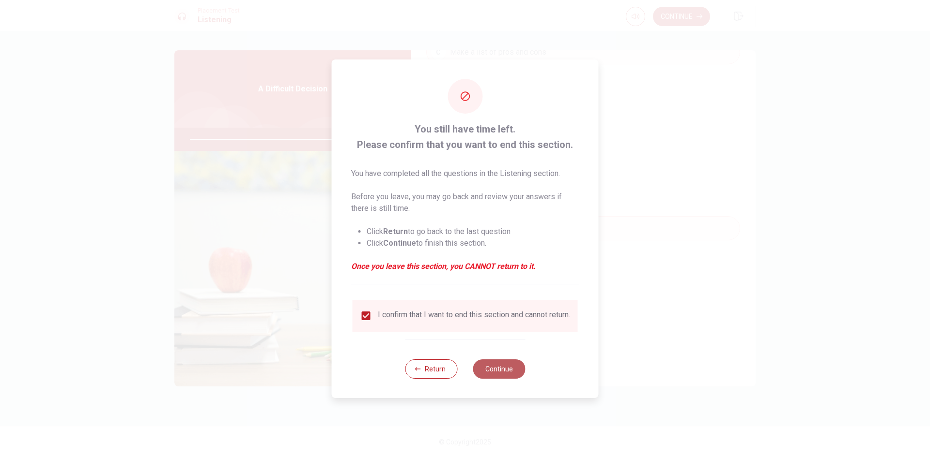
drag, startPoint x: 496, startPoint y: 373, endPoint x: 503, endPoint y: 377, distance: 8.2
click at [496, 373] on button "Continue" at bounding box center [499, 369] width 52 height 19
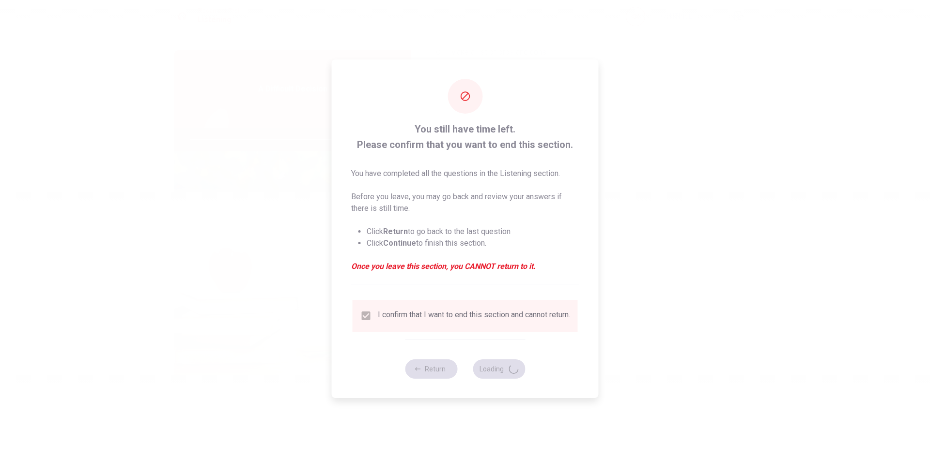
type input "91"
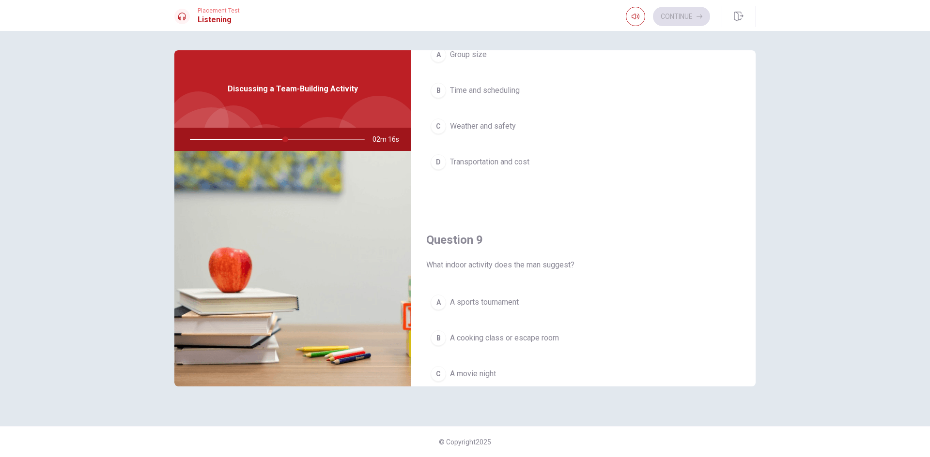
scroll to position [629, 0]
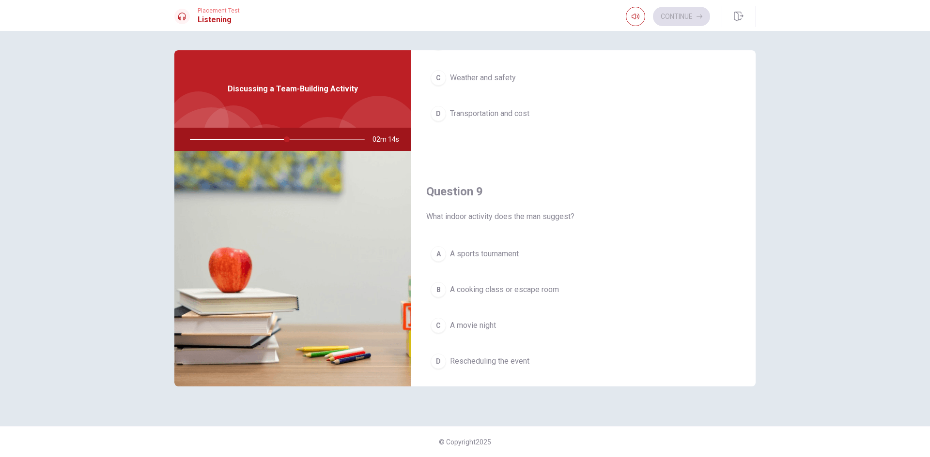
click at [548, 293] on span "A cooking class or escape room" at bounding box center [504, 290] width 109 height 12
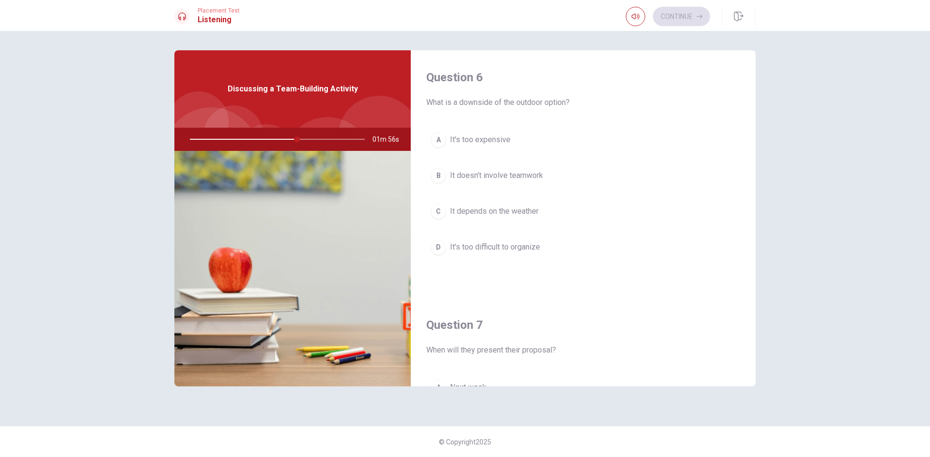
click at [518, 210] on span "It depends on the weather" at bounding box center [494, 212] width 89 height 12
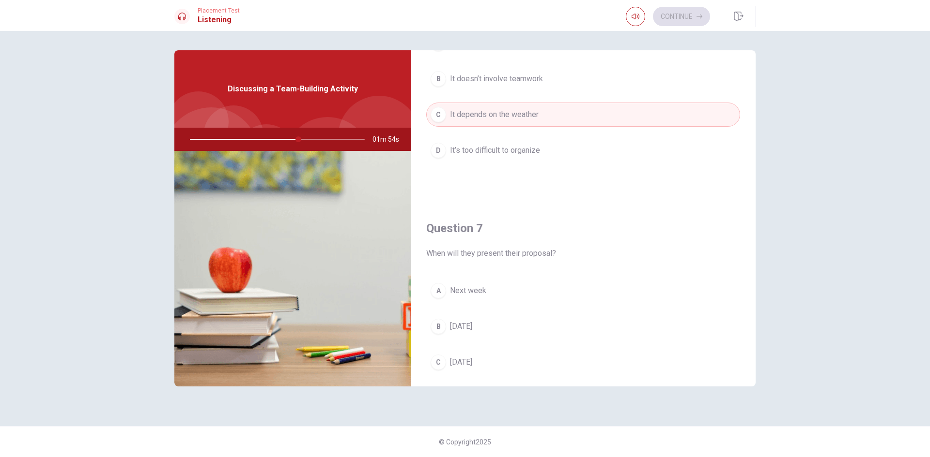
scroll to position [145, 0]
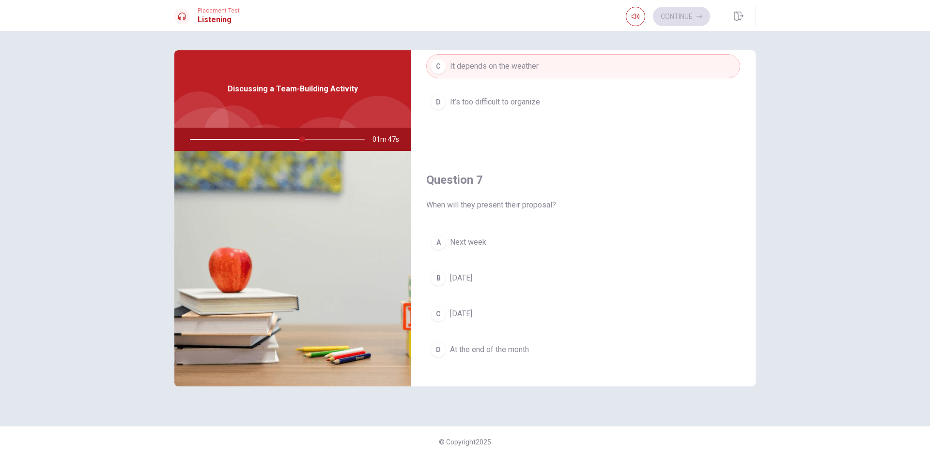
click at [521, 252] on button "A Next week" at bounding box center [583, 242] width 314 height 24
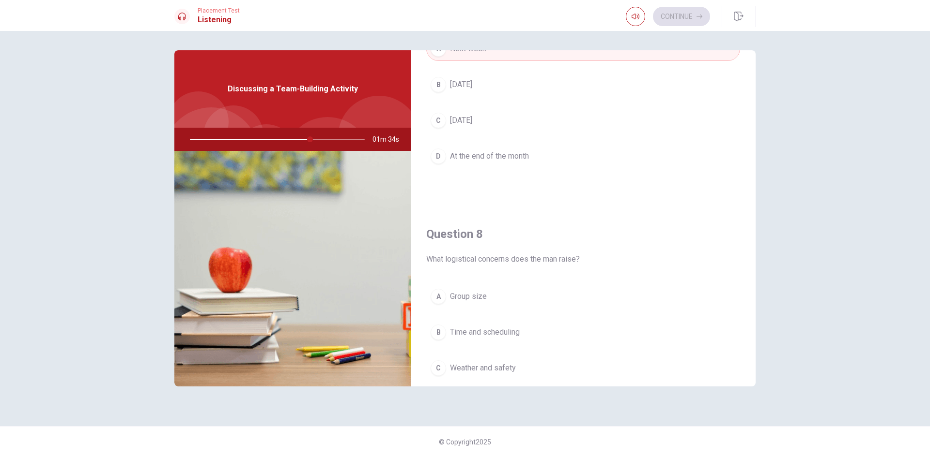
scroll to position [387, 0]
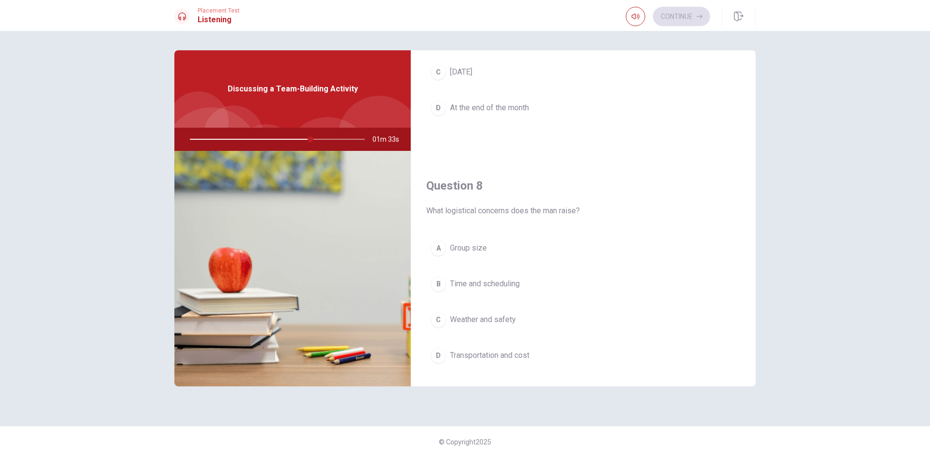
click at [525, 365] on button "D Transportation and cost" at bounding box center [583, 356] width 314 height 24
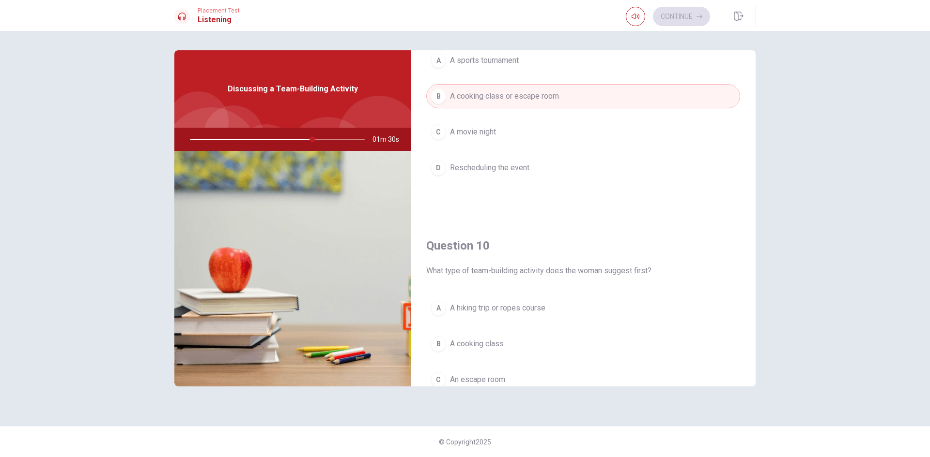
scroll to position [903, 0]
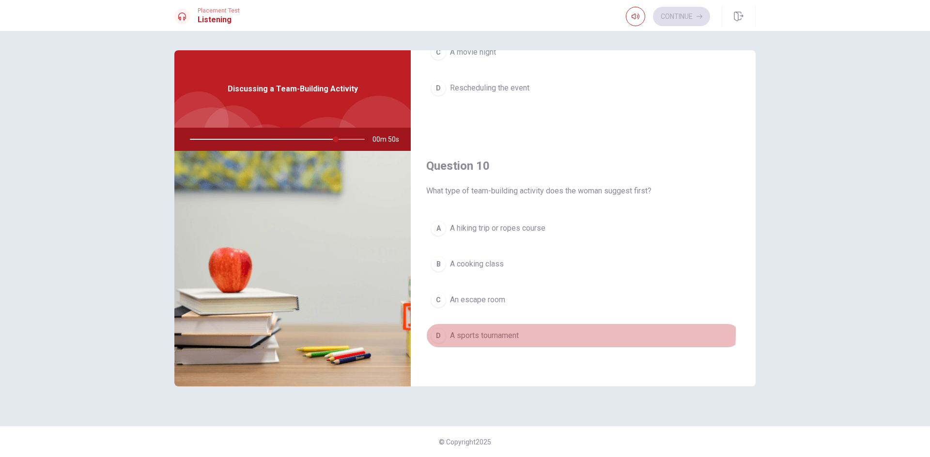
click at [492, 333] on span "A sports tournament" at bounding box center [484, 336] width 69 height 12
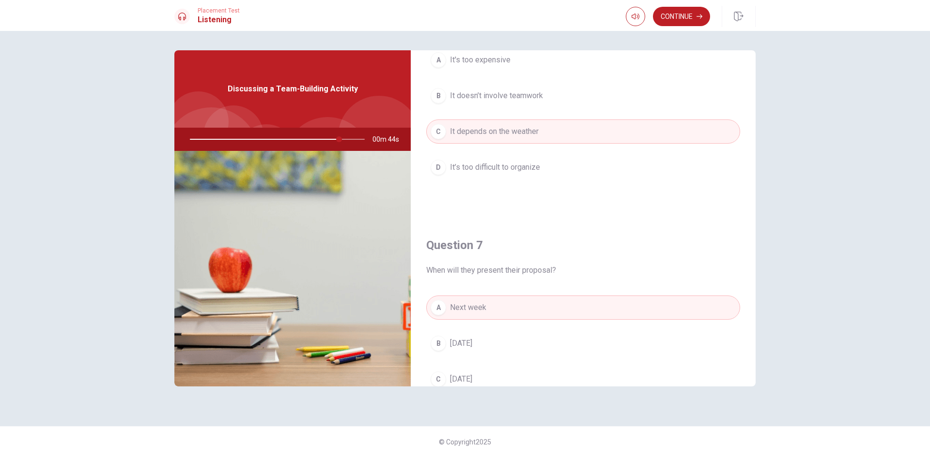
scroll to position [0, 0]
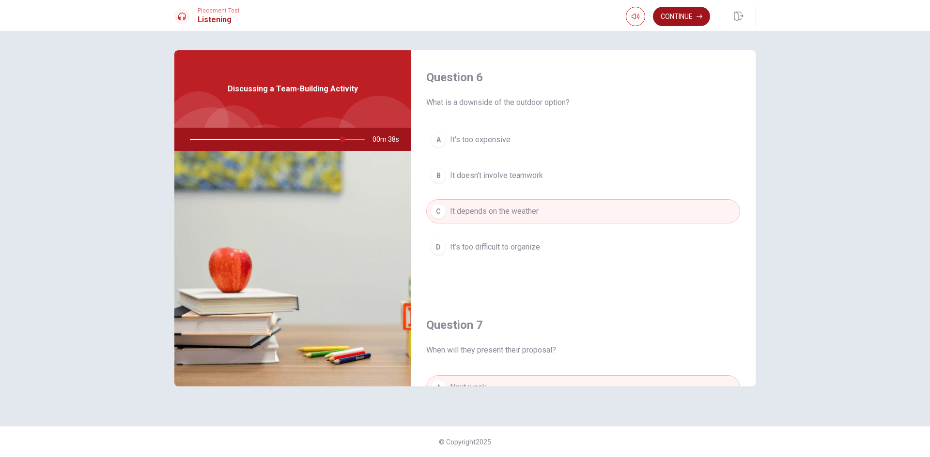
click at [682, 11] on button "Continue" at bounding box center [681, 16] width 57 height 19
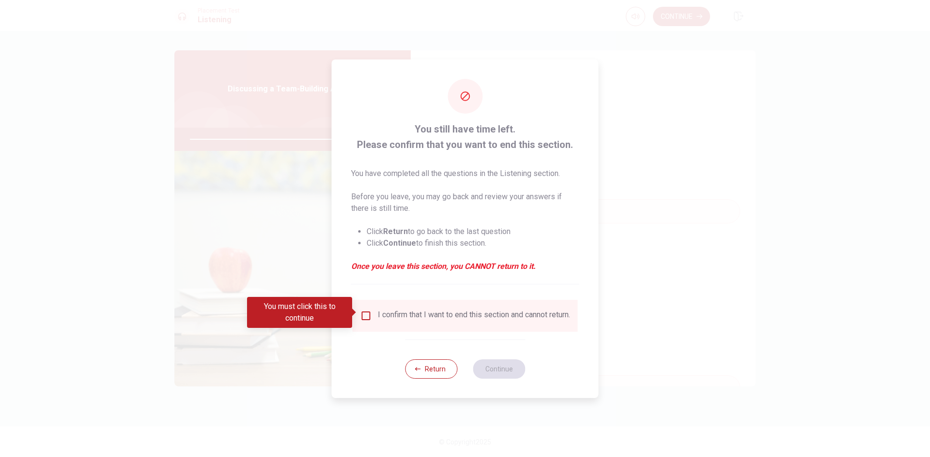
click at [367, 313] on input "You must click this to continue" at bounding box center [366, 316] width 12 height 12
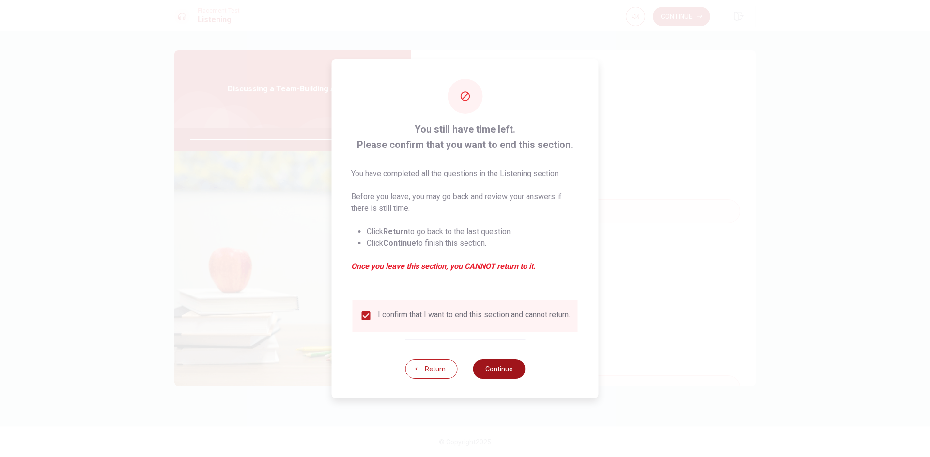
click at [493, 373] on button "Continue" at bounding box center [499, 369] width 52 height 19
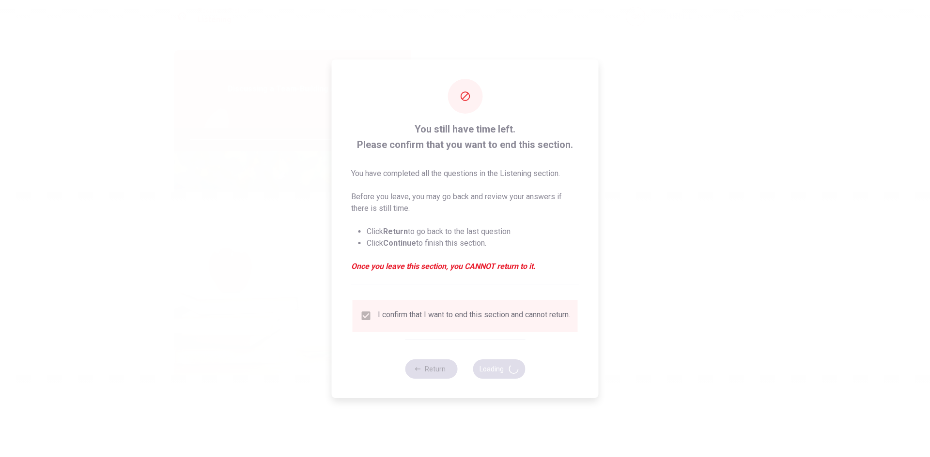
type input "90"
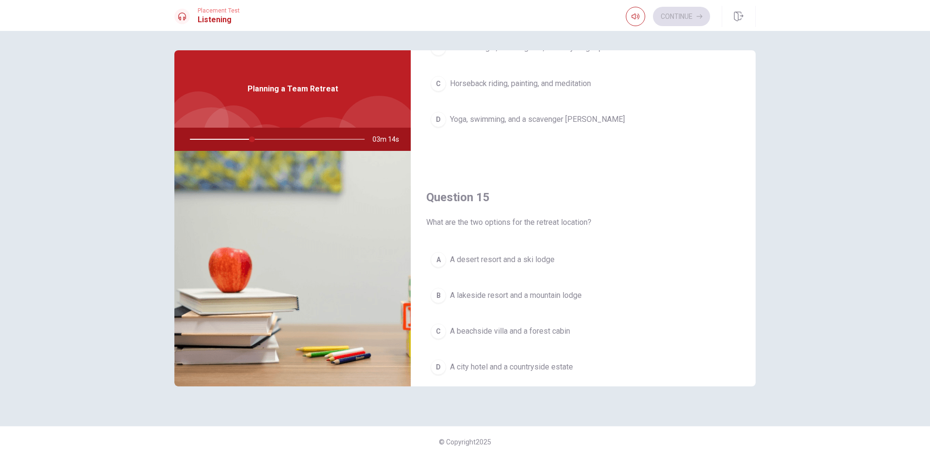
scroll to position [903, 0]
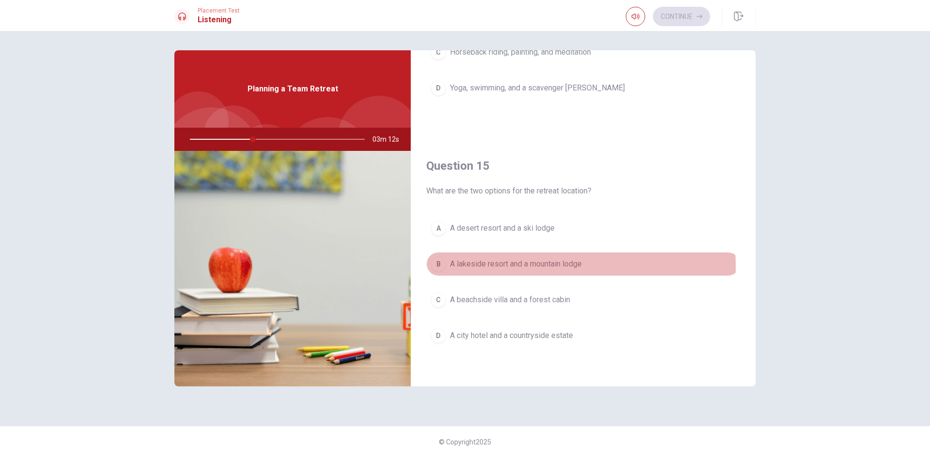
click at [540, 266] on span "A lakeside resort and a mountain lodge" at bounding box center [516, 265] width 132 height 12
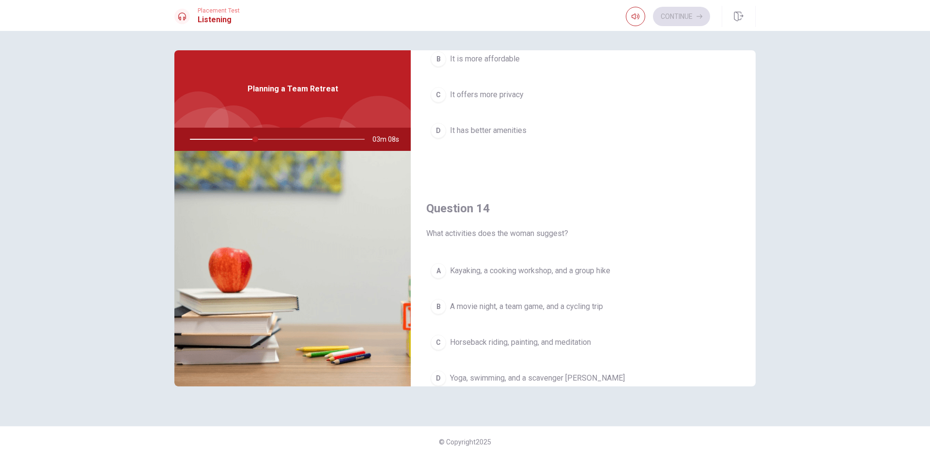
scroll to position [709, 0]
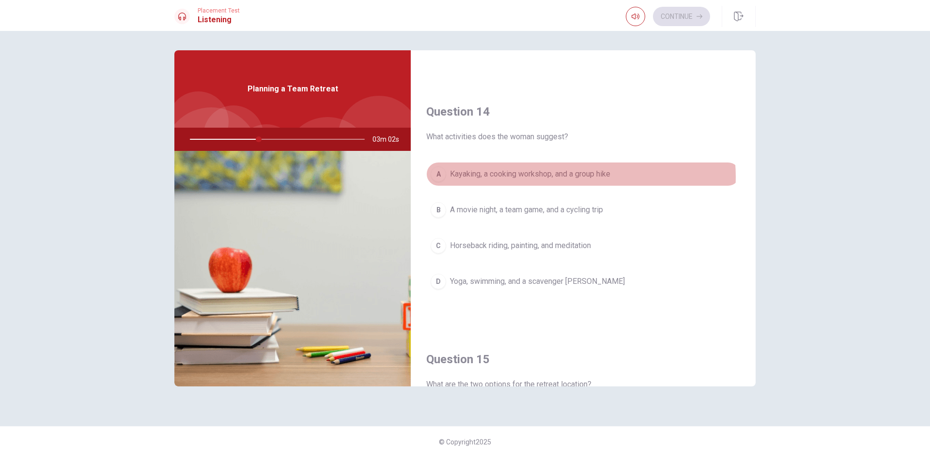
click at [577, 177] on span "Kayaking, a cooking workshop, and a group hike" at bounding box center [530, 174] width 160 height 12
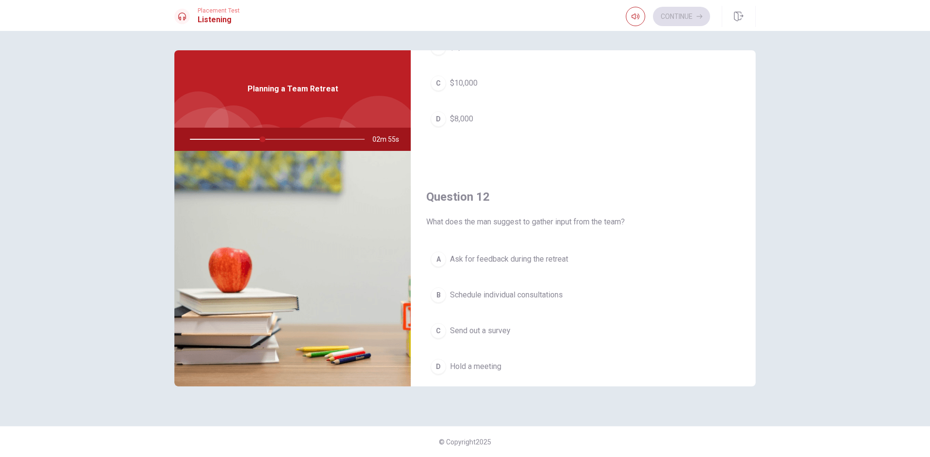
scroll to position [0, 0]
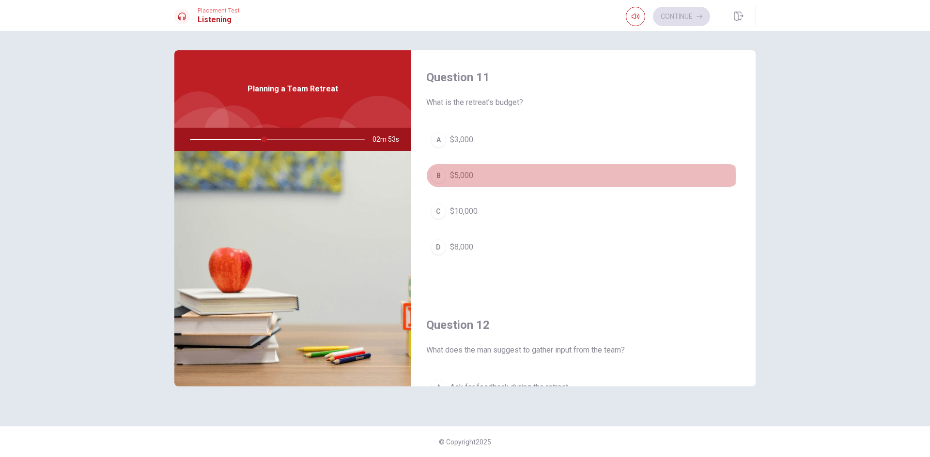
click at [542, 176] on button "B $5,000" at bounding box center [583, 176] width 314 height 24
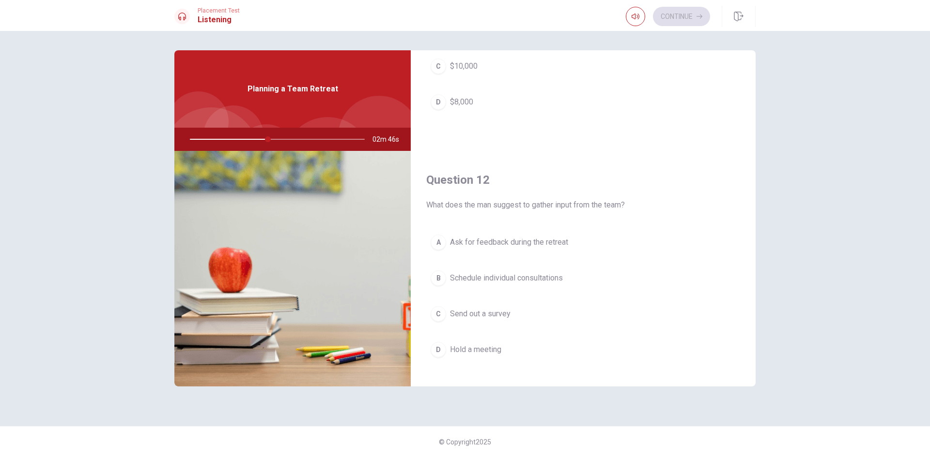
scroll to position [194, 0]
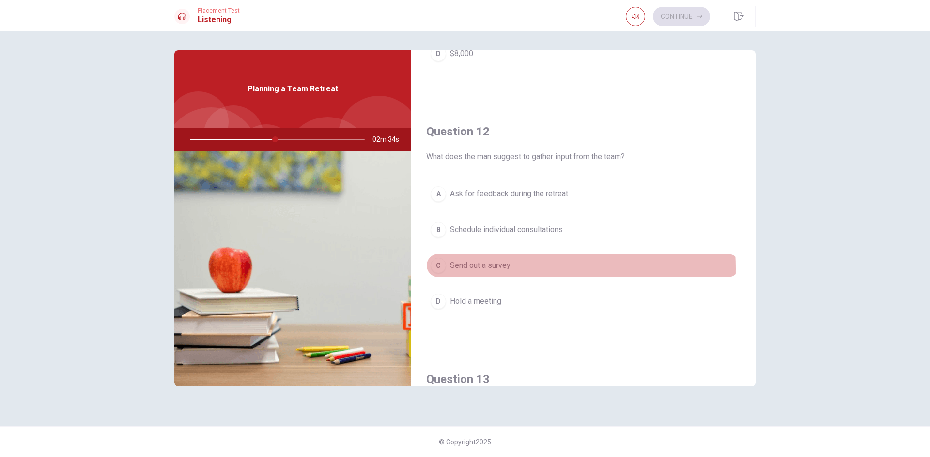
click at [484, 269] on span "Send out a survey" at bounding box center [480, 266] width 61 height 12
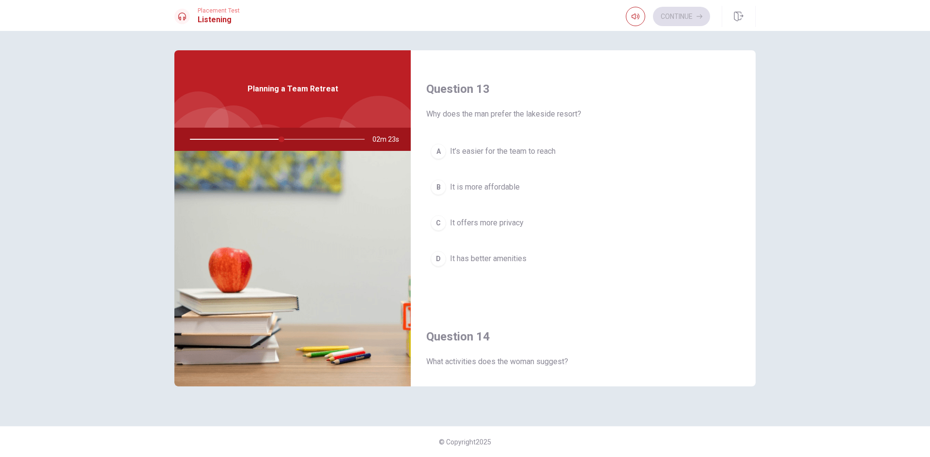
scroll to position [436, 0]
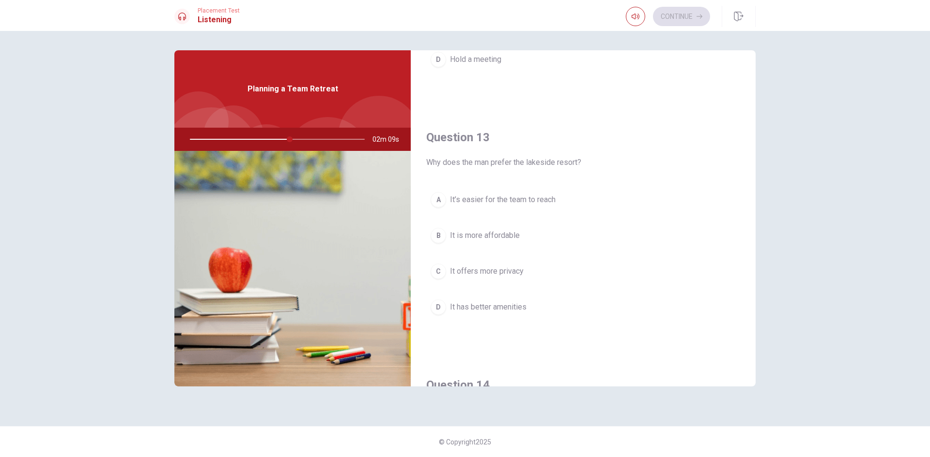
click at [476, 312] on span "It has better amenities" at bounding box center [488, 308] width 76 height 12
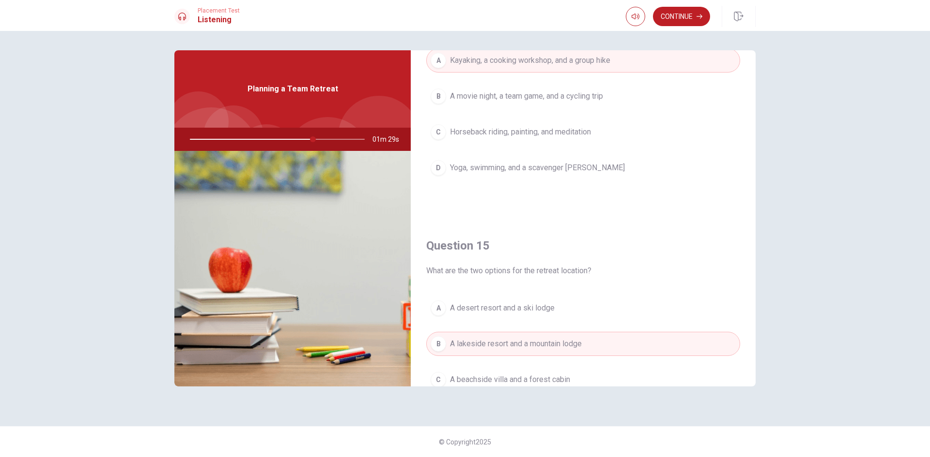
scroll to position [903, 0]
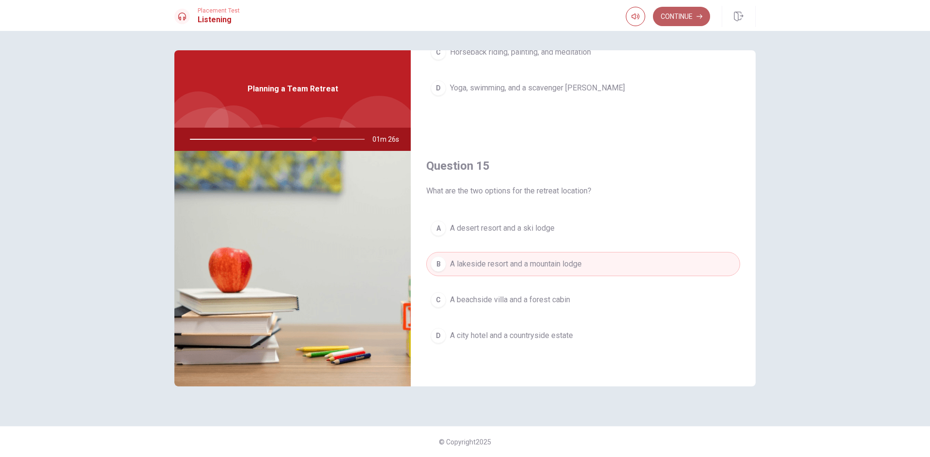
click at [682, 17] on button "Continue" at bounding box center [681, 16] width 57 height 19
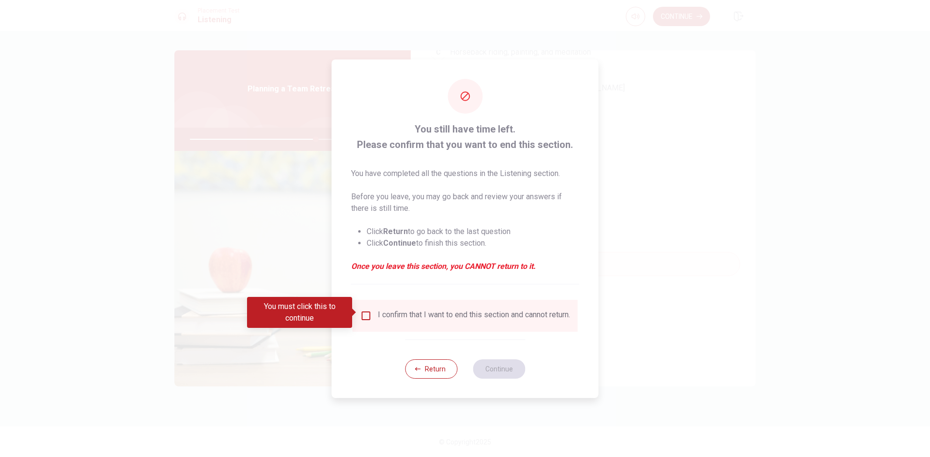
click at [365, 318] on input "You must click this to continue" at bounding box center [366, 316] width 12 height 12
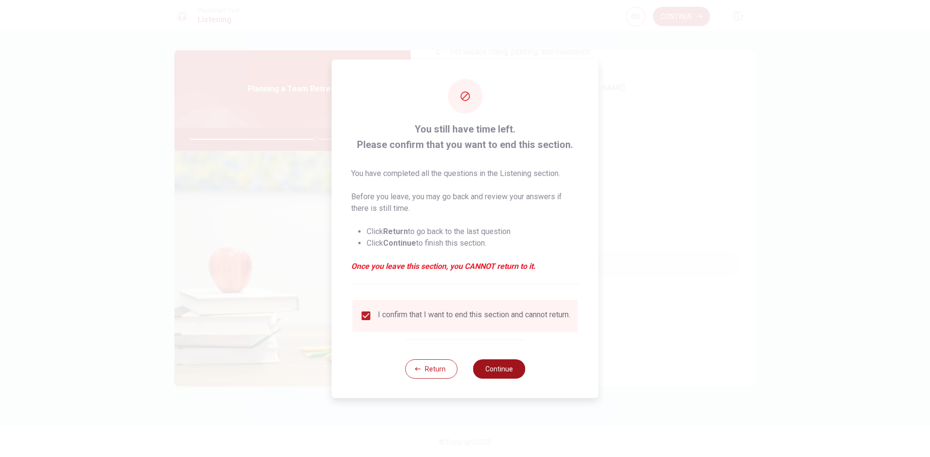
click at [507, 369] on button "Continue" at bounding box center [499, 369] width 52 height 19
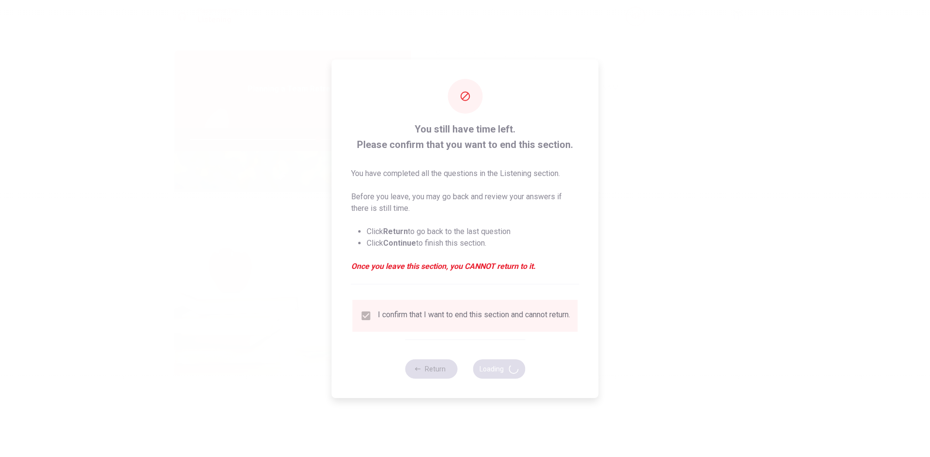
type input "74"
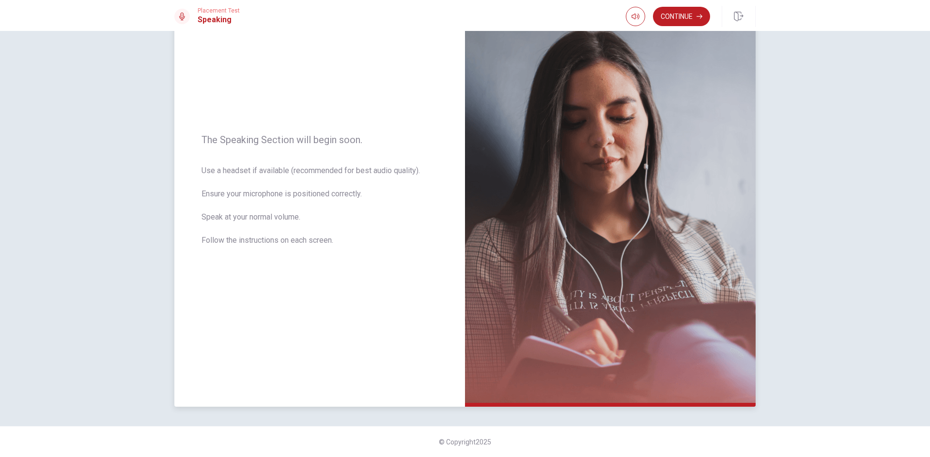
scroll to position [0, 0]
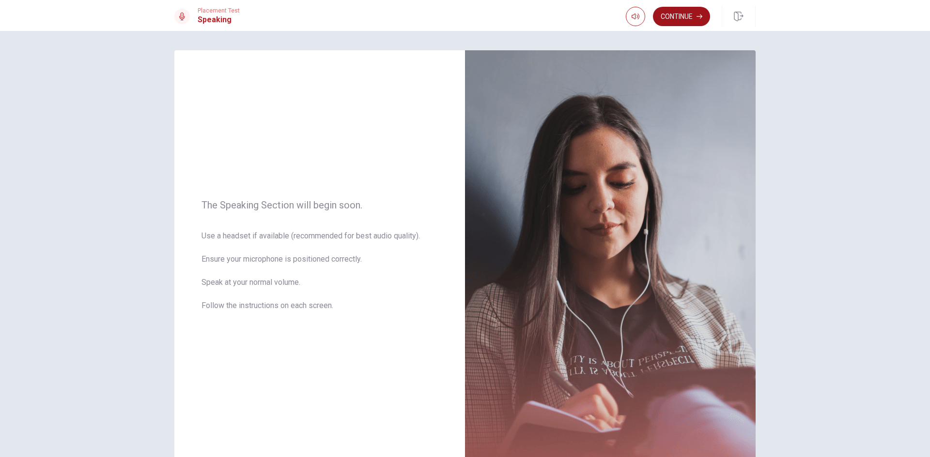
click at [676, 15] on button "Continue" at bounding box center [681, 16] width 57 height 19
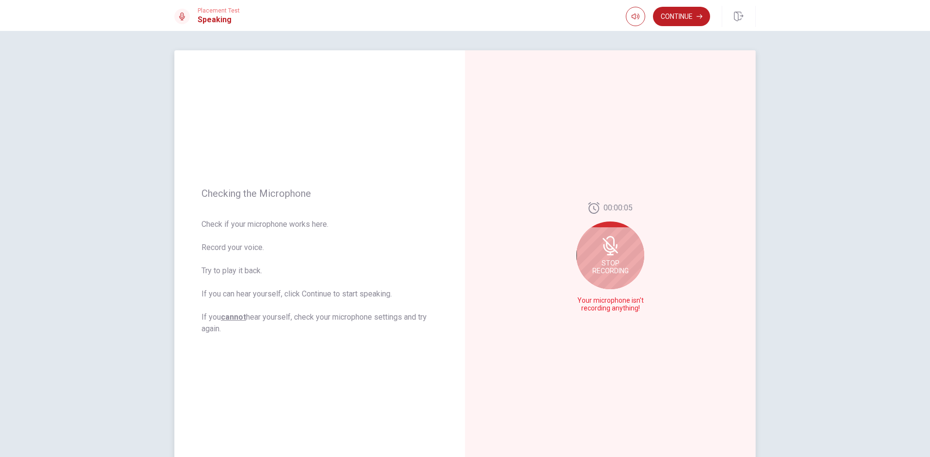
click at [603, 255] on icon at bounding box center [609, 245] width 19 height 19
click at [596, 311] on button "Record Again" at bounding box center [600, 309] width 14 height 14
click at [615, 270] on div "Stop Recording" at bounding box center [610, 267] width 68 height 68
click at [598, 310] on icon "Record Again" at bounding box center [599, 309] width 6 height 6
drag, startPoint x: 611, startPoint y: 285, endPoint x: 626, endPoint y: 291, distance: 16.0
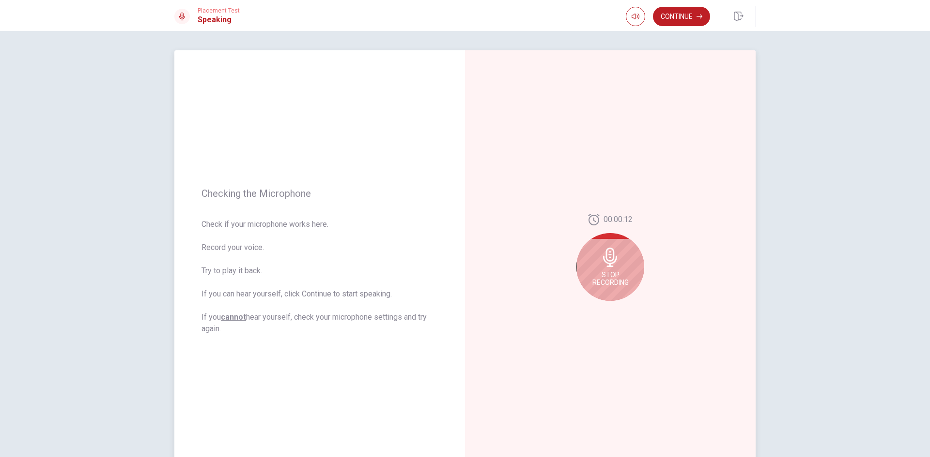
click at [613, 286] on span "Stop Recording" at bounding box center [610, 278] width 36 height 15
click at [608, 306] on div at bounding box center [610, 309] width 35 height 14
click at [618, 311] on icon "Play Audio" at bounding box center [620, 309] width 4 height 6
click at [596, 313] on button "Record Again" at bounding box center [600, 309] width 14 height 14
click at [608, 282] on span "Stop Recording" at bounding box center [610, 278] width 36 height 15
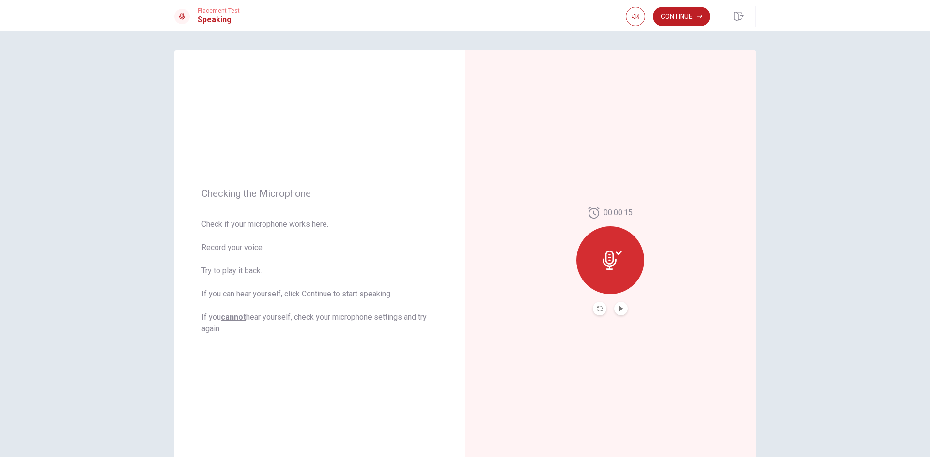
click at [601, 302] on div "00:00:15" at bounding box center [610, 261] width 68 height 108
click at [598, 309] on icon "Record Again" at bounding box center [599, 309] width 6 height 6
click at [607, 283] on span "Stop Recording" at bounding box center [610, 278] width 36 height 15
click at [618, 312] on button "Play Audio" at bounding box center [621, 309] width 14 height 14
click at [687, 15] on button "Continue" at bounding box center [681, 16] width 57 height 19
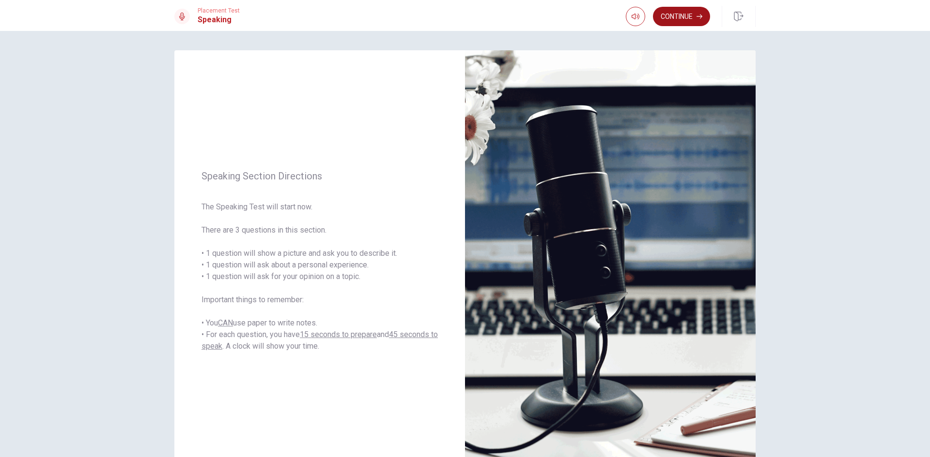
click at [682, 14] on button "Continue" at bounding box center [681, 16] width 57 height 19
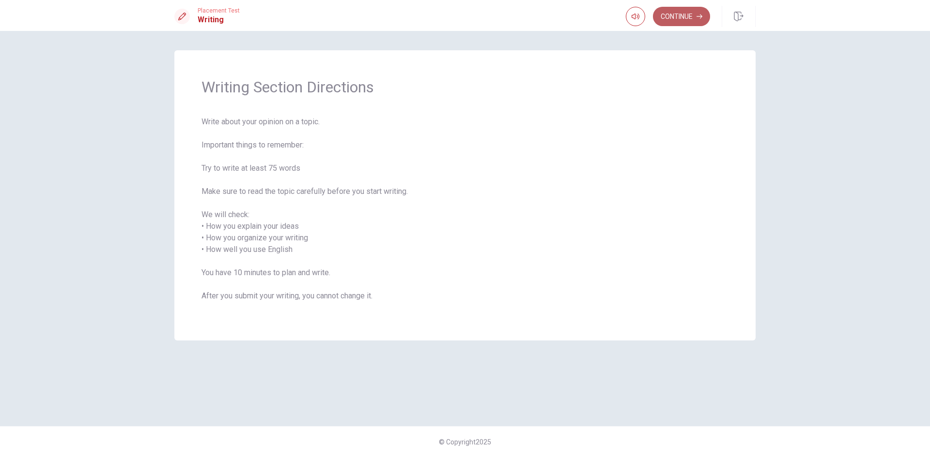
click at [688, 15] on button "Continue" at bounding box center [681, 16] width 57 height 19
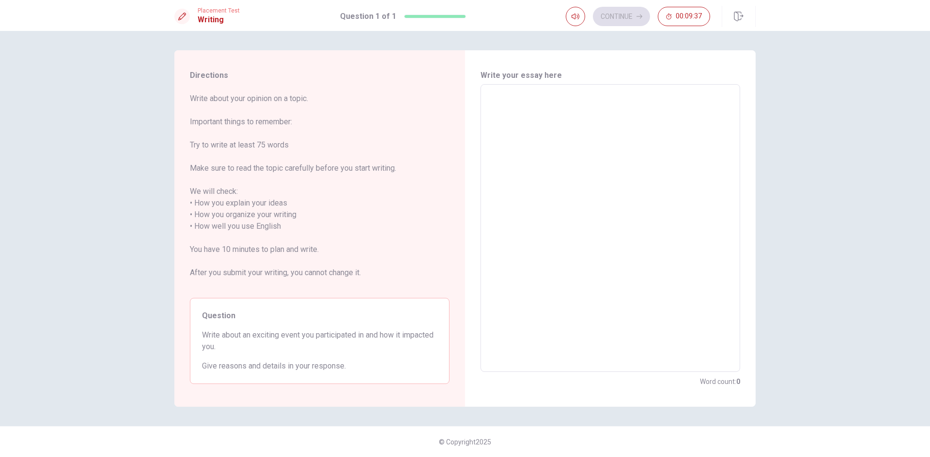
click at [559, 161] on textarea at bounding box center [610, 228] width 246 height 272
type textarea "I"
type textarea "x"
type textarea "I"
type textarea "x"
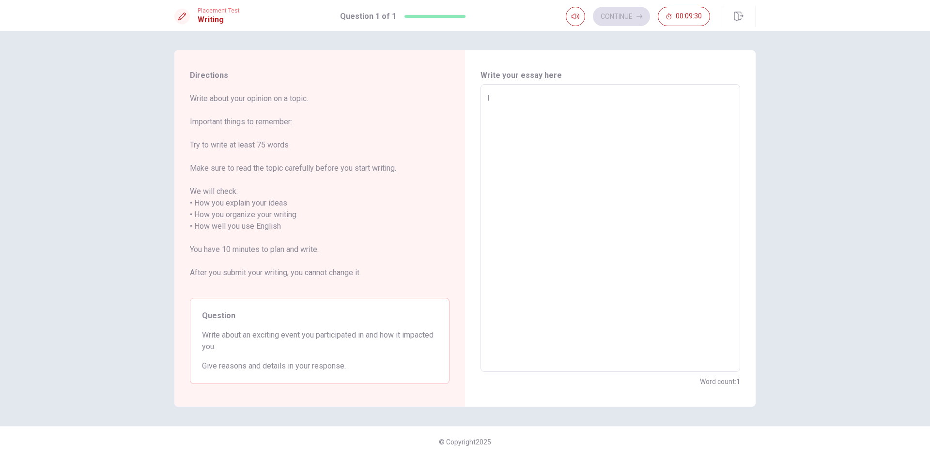
type textarea "I p"
type textarea "x"
type textarea "I pa"
type textarea "x"
type textarea "I par"
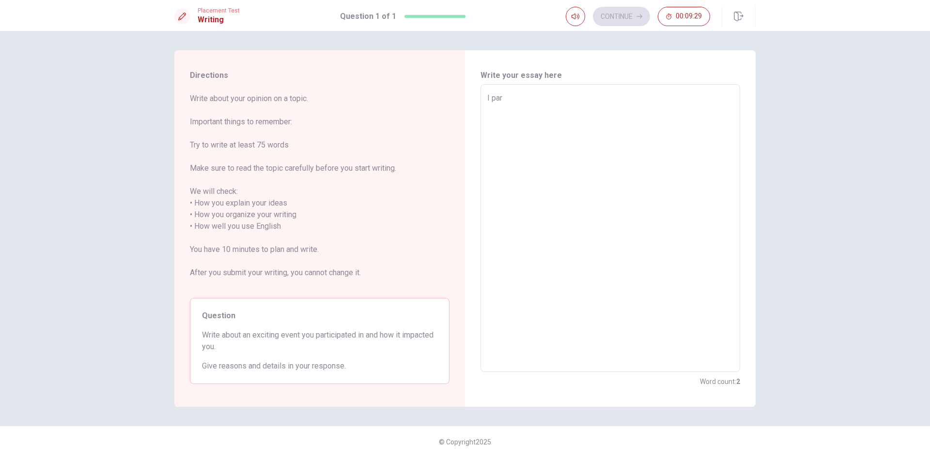
type textarea "x"
type textarea "I part"
type textarea "x"
type textarea "I parti"
type textarea "x"
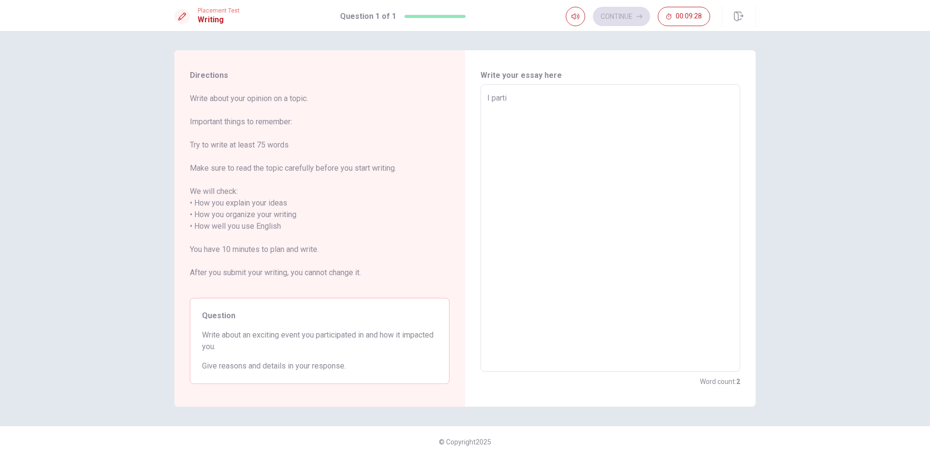
type textarea "I partic"
type textarea "x"
type textarea "I particp"
type textarea "x"
type textarea "I particpa"
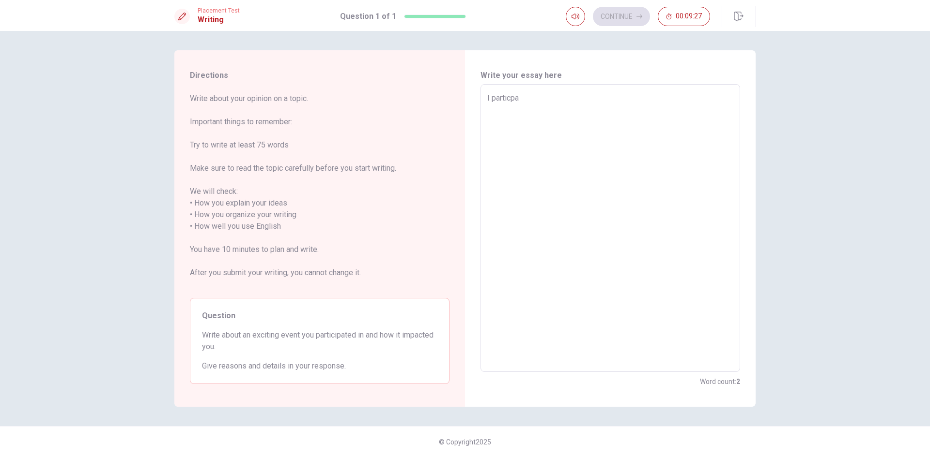
type textarea "x"
type textarea "I particpat"
type textarea "x"
type textarea "I particpate"
type textarea "x"
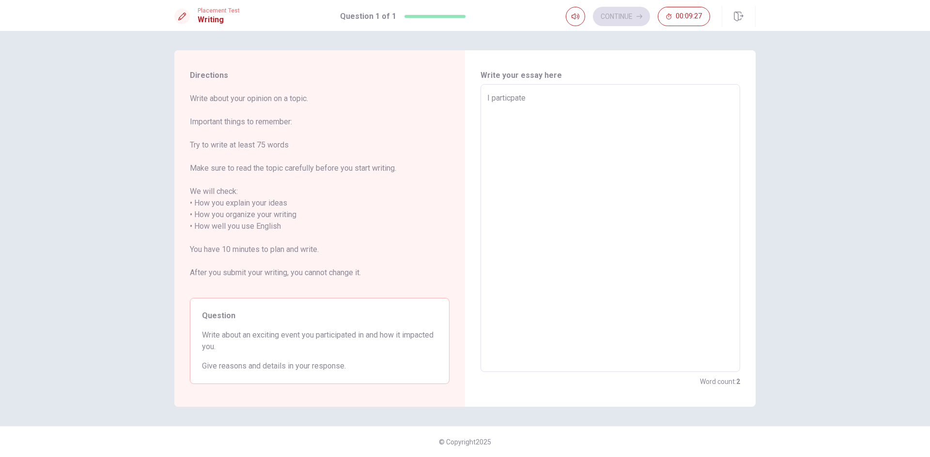
type textarea "I particpated"
type textarea "x"
type textarea "I particpated"
type textarea "x"
type textarea "I particpated o"
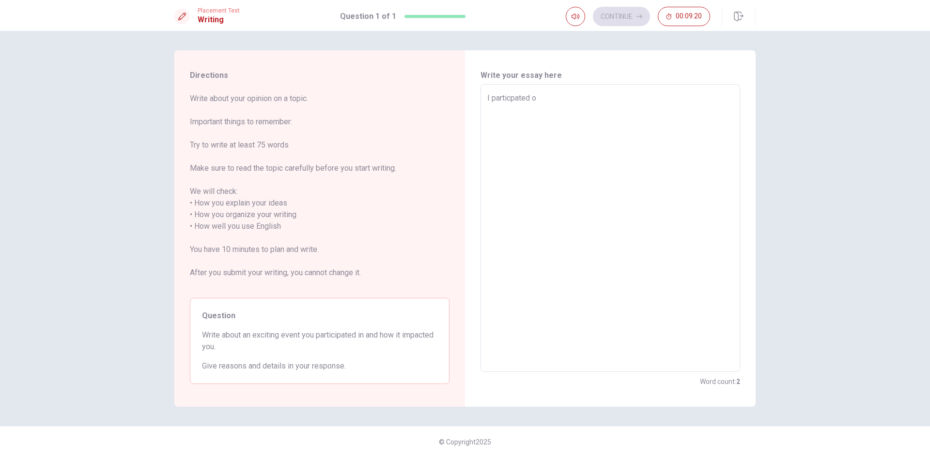
type textarea "x"
type textarea "I particpated of"
type textarea "x"
type textarea "I particpated of"
type textarea "x"
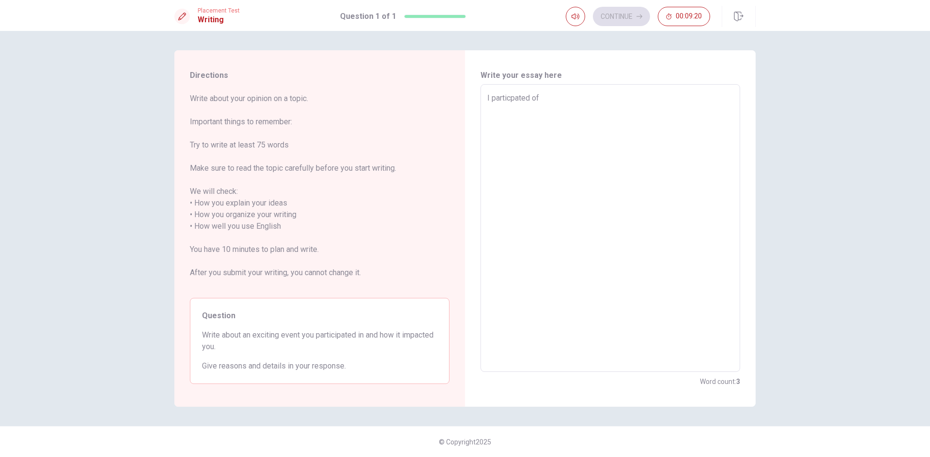
type textarea "I particpated of t"
type textarea "x"
type textarea "I particpated of th"
type textarea "x"
type textarea "I particpated of the"
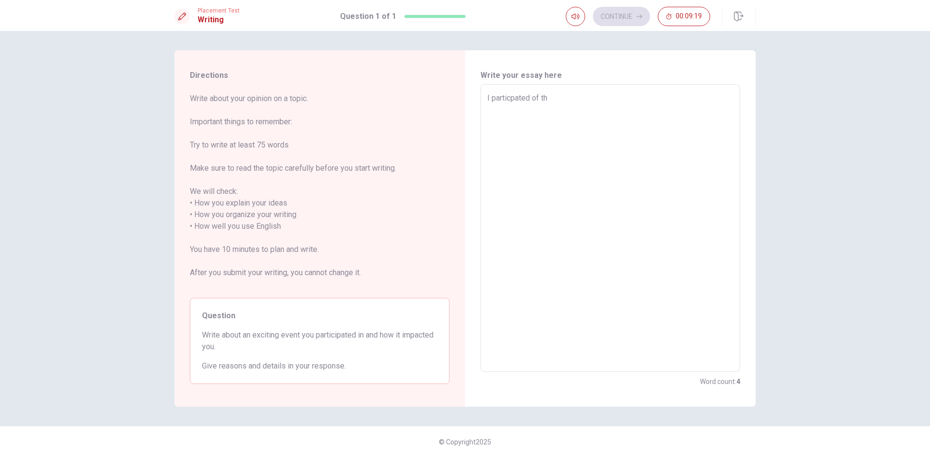
type textarea "x"
type textarea "I particpated of the"
type textarea "x"
type textarea "I particpated of the f"
type textarea "x"
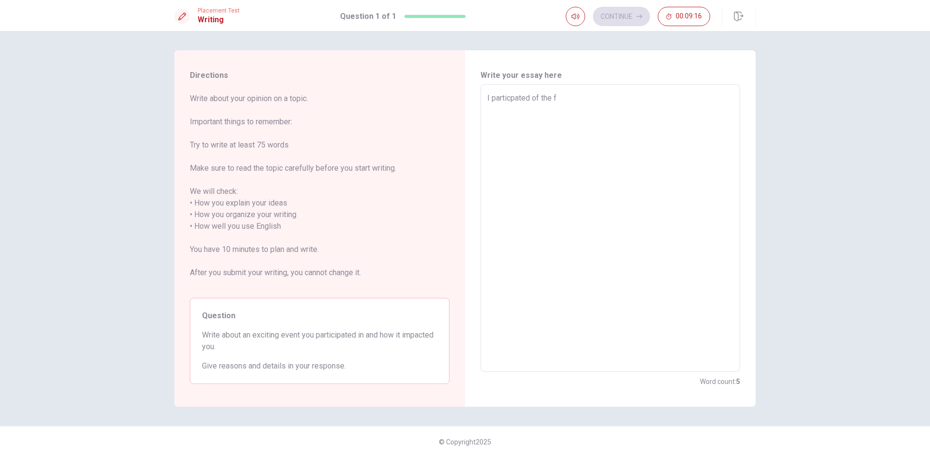
type textarea "I particpated of the fe"
type textarea "x"
type textarea "I particpated of the fes"
type textarea "x"
type textarea "I particpated of the fesw"
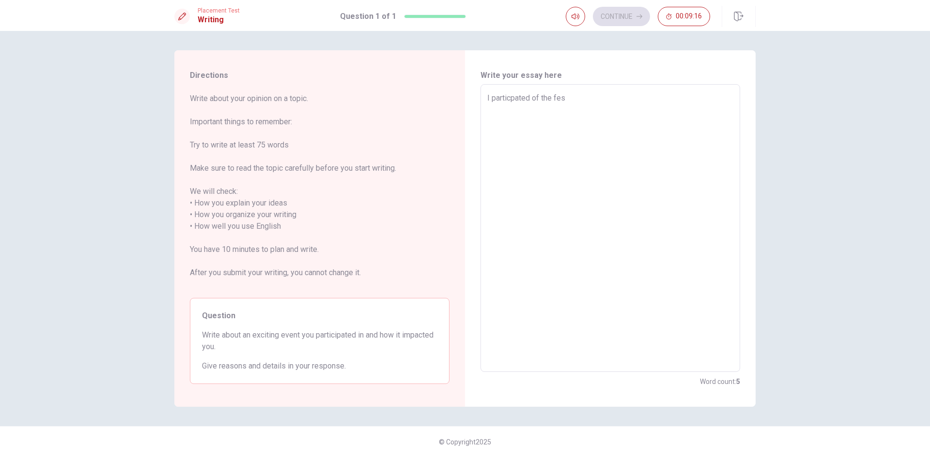
type textarea "x"
type textarea "I particpated of the feswt"
type textarea "x"
type textarea "I particpated of the feswti"
type textarea "x"
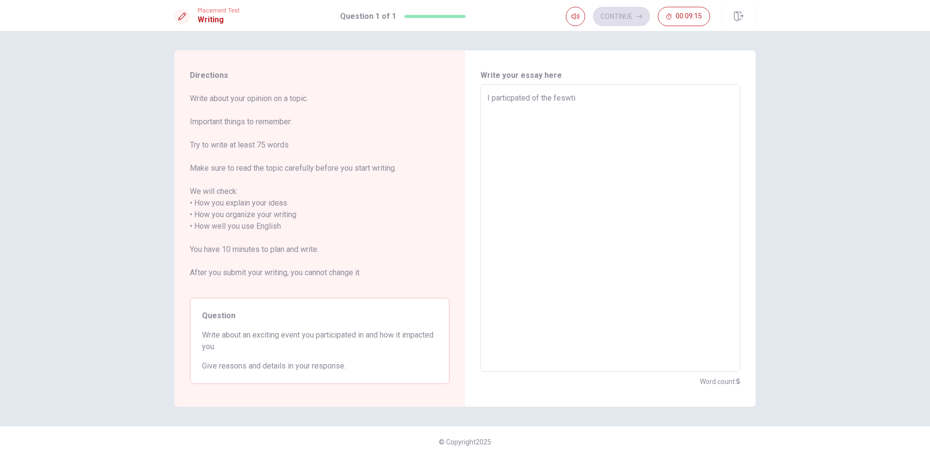
type textarea "I particpated of the feswt"
type textarea "x"
type textarea "I particpated of the fesw"
type textarea "x"
type textarea "I particpated of the fes"
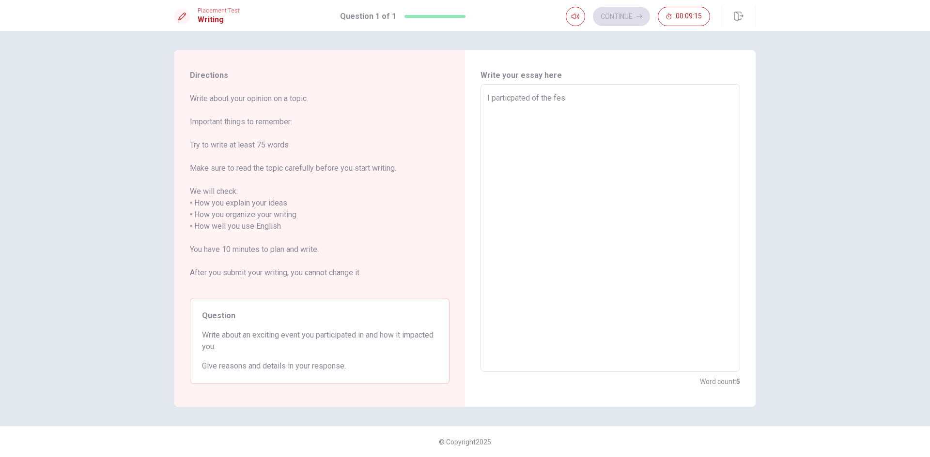
type textarea "x"
type textarea "I particpated of the fe"
type textarea "x"
type textarea "I particpated of the f"
type textarea "x"
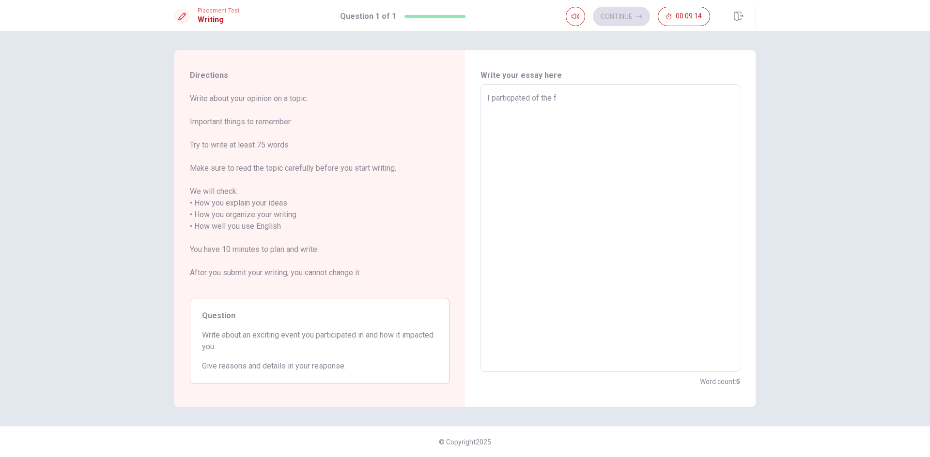
type textarea "I particpated of the"
type textarea "x"
type textarea "I particpated of the"
type textarea "x"
type textarea "I particpated of th"
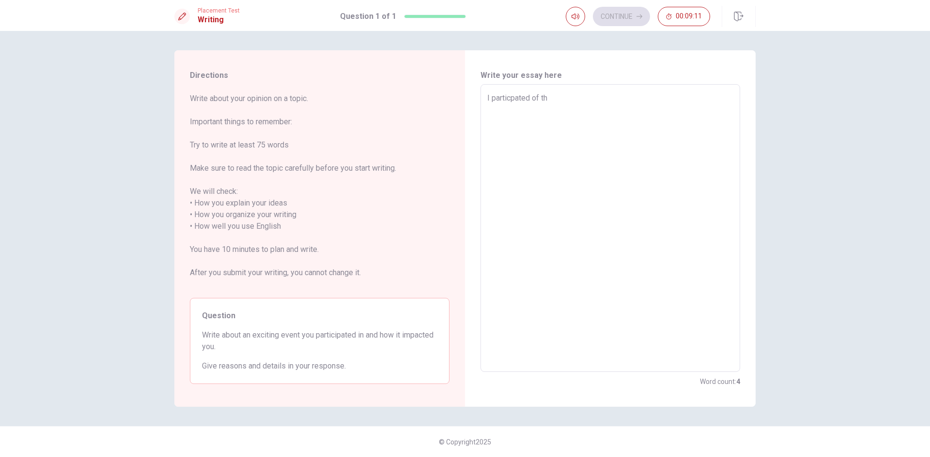
type textarea "x"
type textarea "I particpated of t"
type textarea "x"
type textarea "I particpated of th"
type textarea "x"
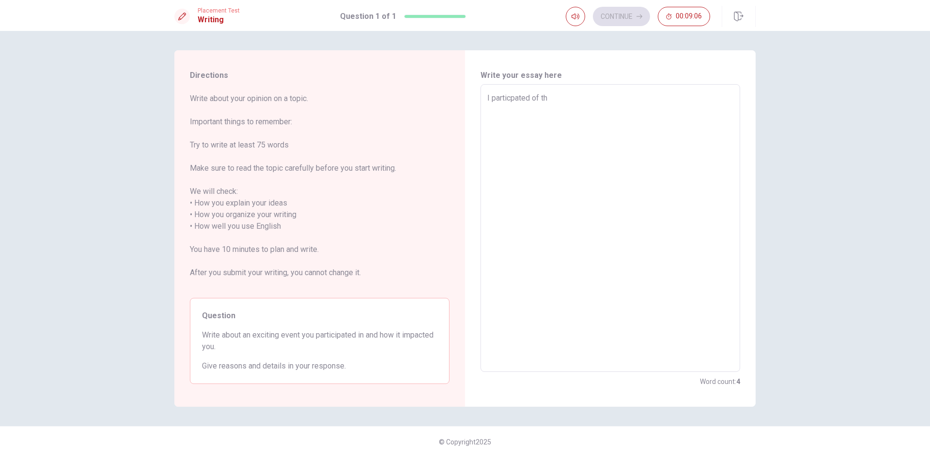
type textarea "I particpated of t"
type textarea "x"
type textarea "I particpated of"
type textarea "x"
type textarea "I particpated of"
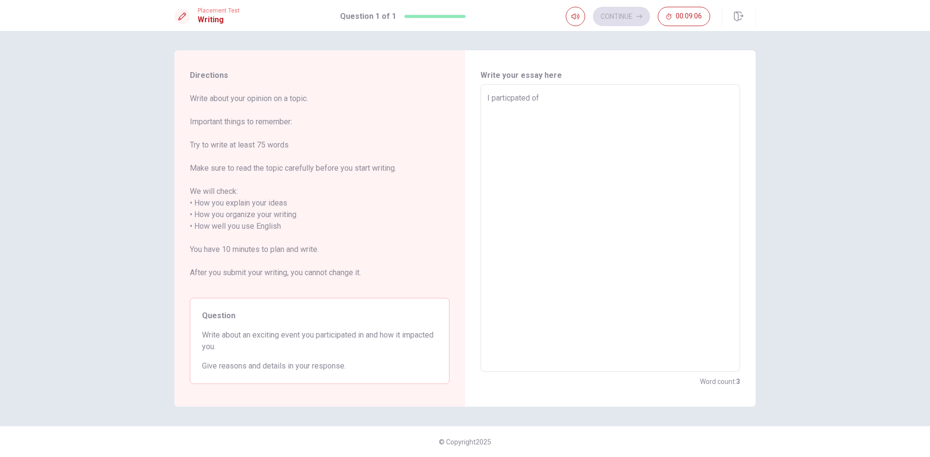
type textarea "x"
type textarea "I particpated ofa"
type textarea "x"
type textarea "I particpated ofa"
type textarea "x"
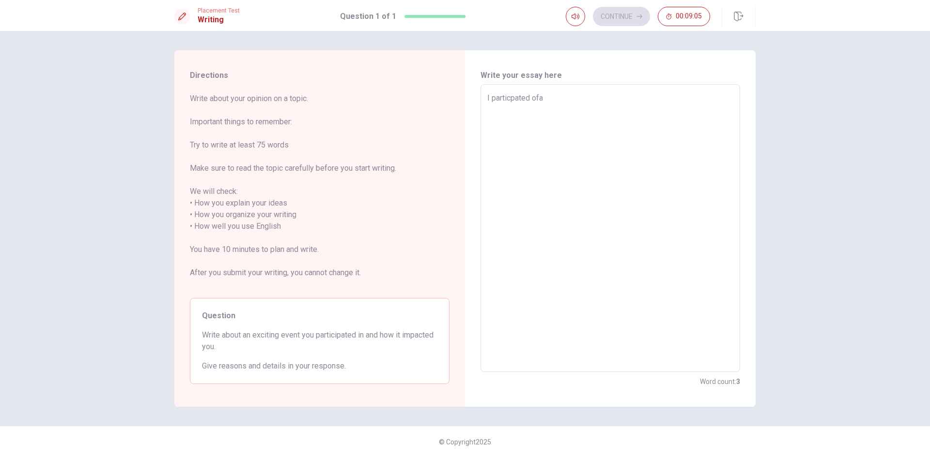
type textarea "I particpated ofa"
type textarea "x"
type textarea "I particpated of"
type textarea "x"
type textarea "I particpated of a"
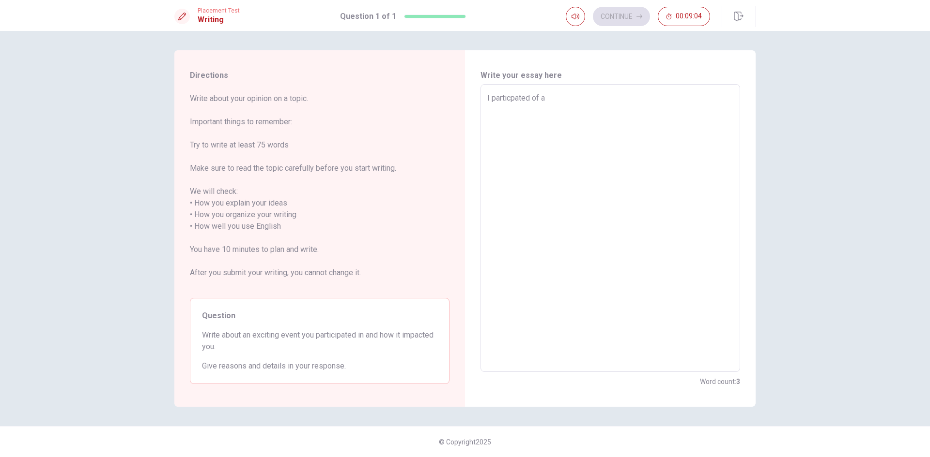
type textarea "x"
type textarea "I particpated of a"
type textarea "x"
type textarea "I particpated of a b"
type textarea "x"
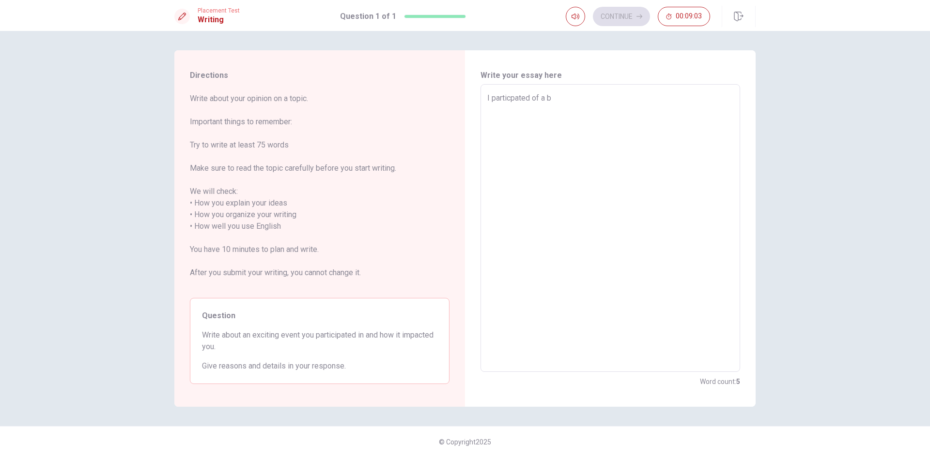
type textarea "I particpated of a bi"
type textarea "x"
type textarea "I particpated of a big"
type textarea "x"
type textarea "I particpated of a big"
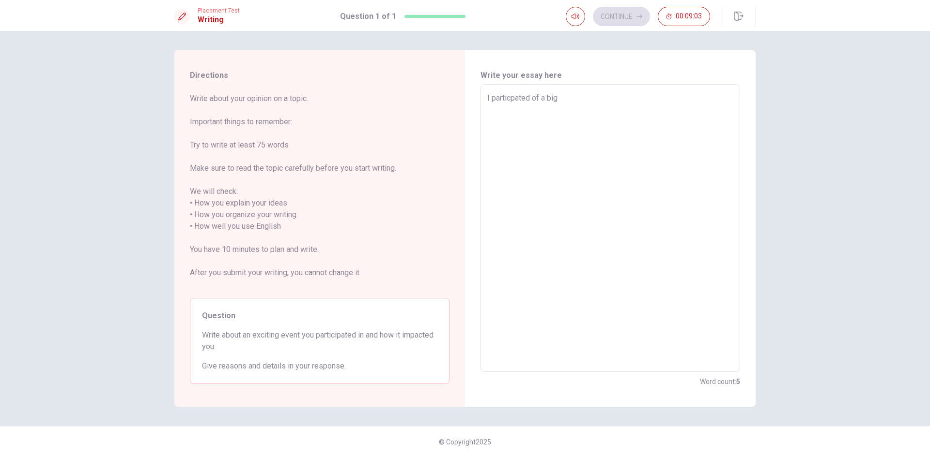
type textarea "x"
type textarea "I particpated of a big f"
type textarea "x"
type textarea "I particpated of a big fe"
type textarea "x"
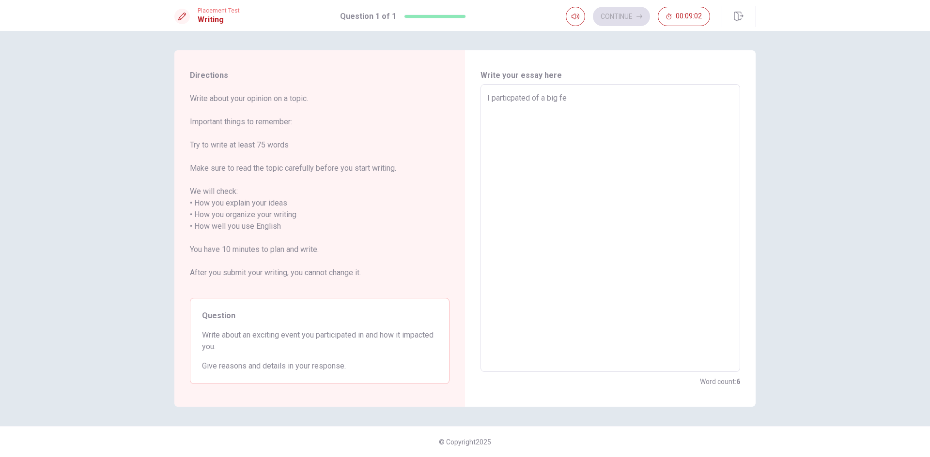
type textarea "I particpated of a big fes"
type textarea "x"
type textarea "I particpated of a big fest"
type textarea "x"
type textarea "I particpated of a big festi"
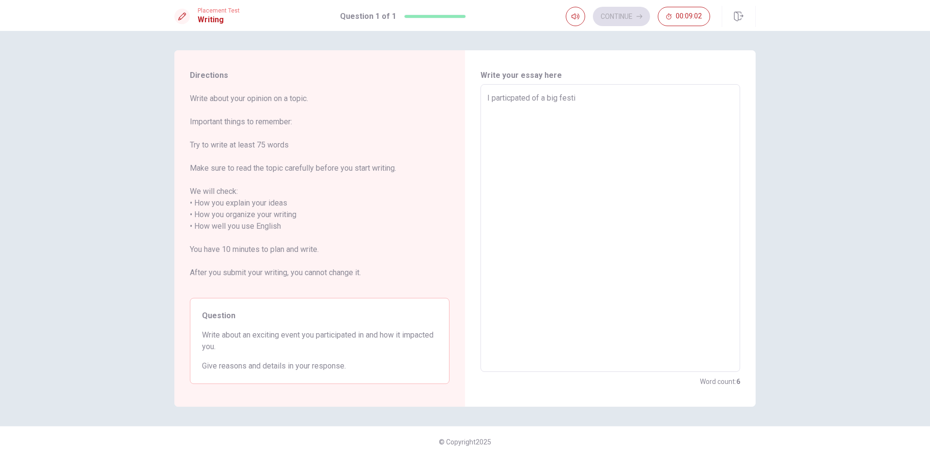
type textarea "x"
type textarea "I particpated of a big festiv"
type textarea "x"
type textarea "I particpated of a big festiva"
type textarea "x"
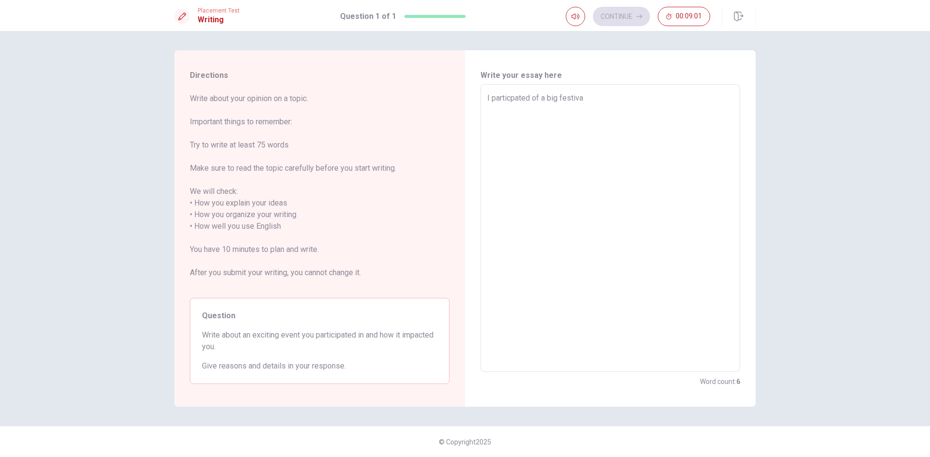
type textarea "I particpated of a big festival"
type textarea "x"
type textarea "I particpated of a big festival"
type textarea "x"
type textarea "I particpated of a big mfestival"
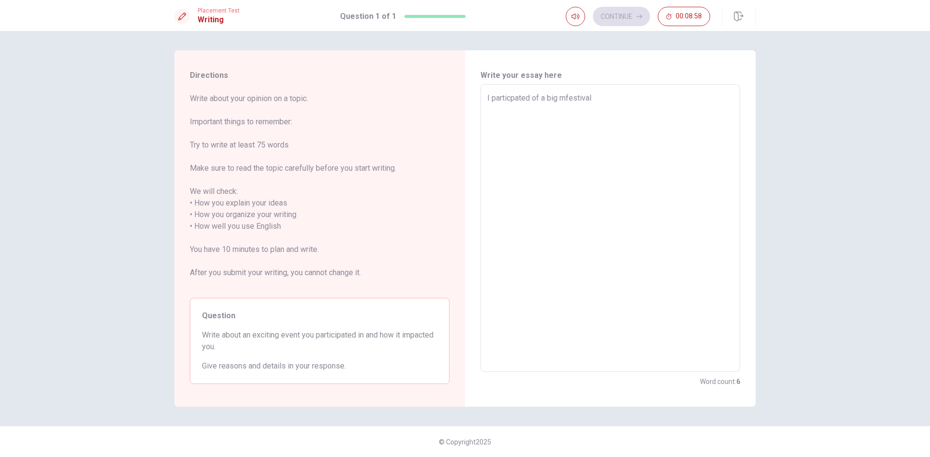
type textarea "x"
type textarea "I particpated of a big mufestival"
type textarea "x"
type textarea "I particpated of a big muifestival"
type textarea "x"
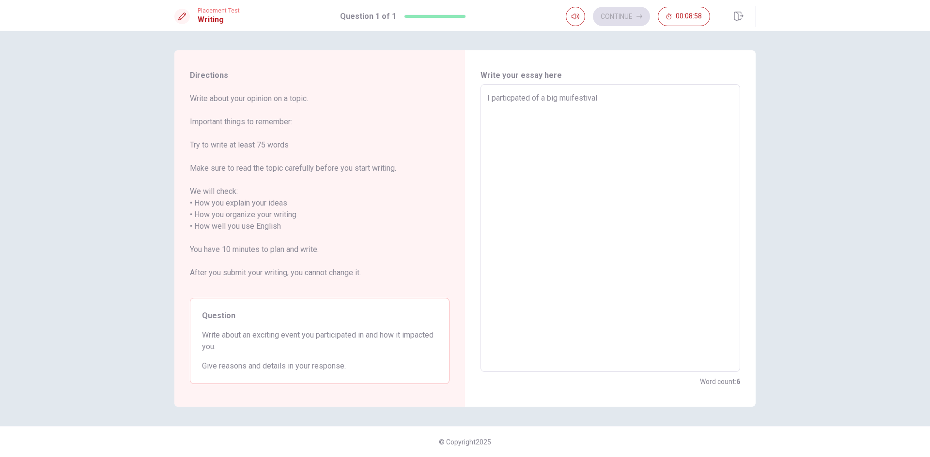
type textarea "I particpated of a big muisfestival"
type textarea "x"
type textarea "I particpated of a big muisifestival"
type textarea "x"
type textarea "I particpated of a big muisicfestival"
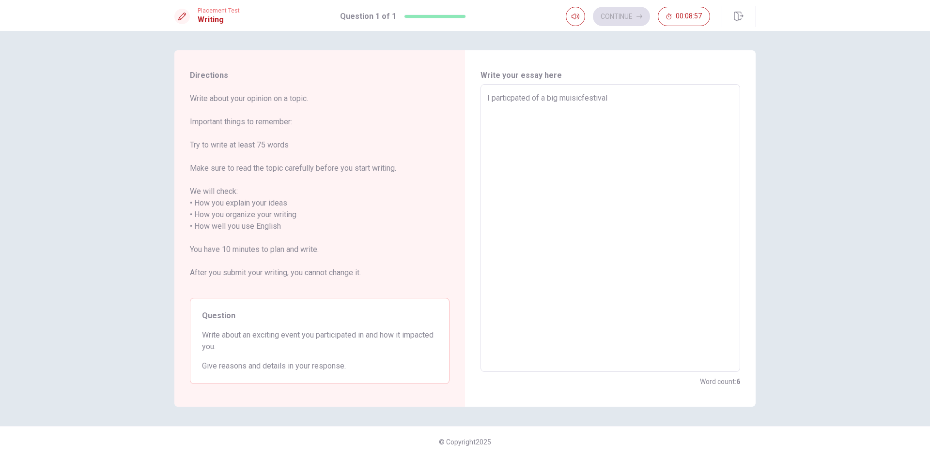
type textarea "x"
type textarea "I particpated of a big muisicafestival"
type textarea "x"
type textarea "I particpated of a big muisicfestival"
type textarea "x"
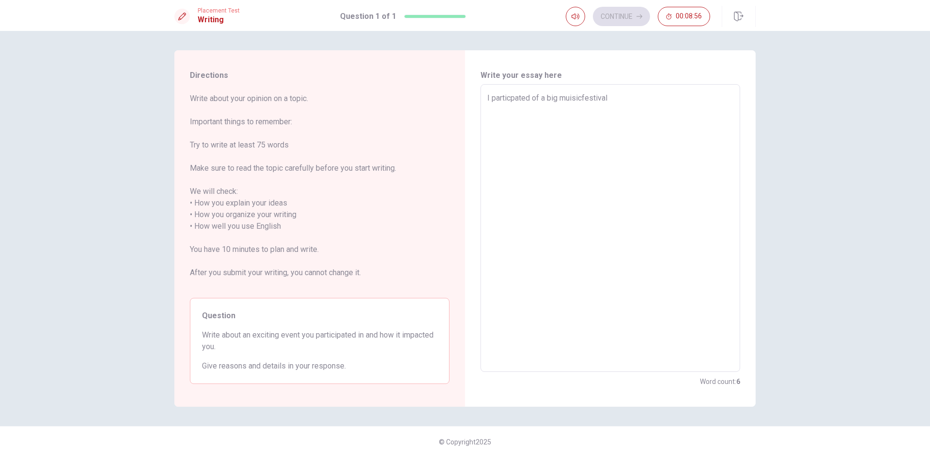
type textarea "I particpated of a big muisifestival"
type textarea "x"
type textarea "I particpated of a big muisfestival"
type textarea "x"
type textarea "I particpated of a big muifestival"
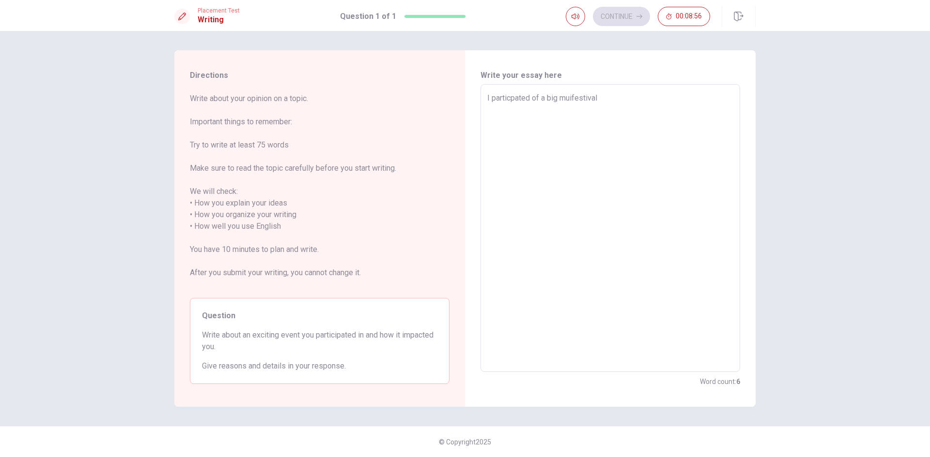
type textarea "x"
type textarea "I particpated of a big mufestival"
type textarea "x"
type textarea "I particpated of a big musfestival"
type textarea "x"
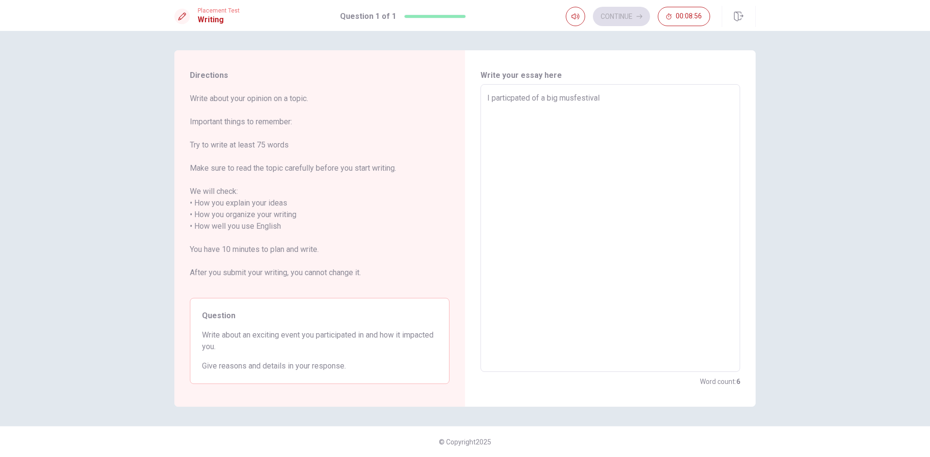
type textarea "I particpated of a big musifestival"
type textarea "x"
type textarea "I particpated of a big musicfestival"
type textarea "x"
type textarea "I particpated of a big musicafestival"
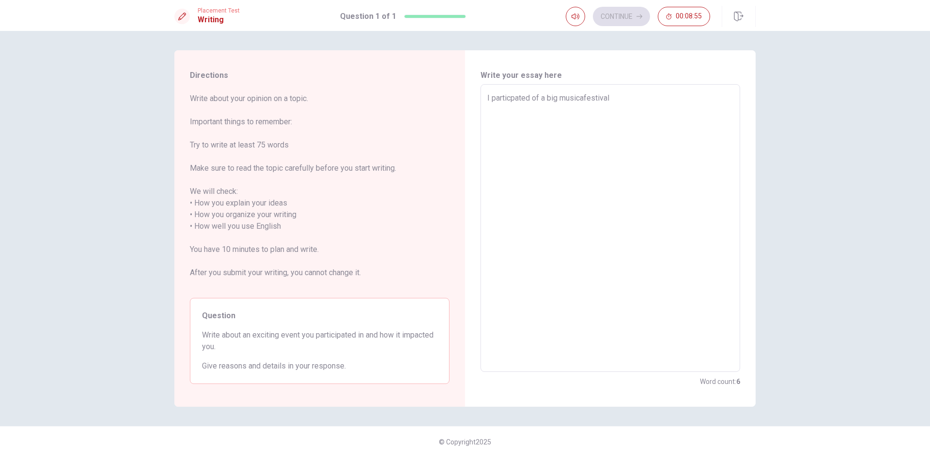
type textarea "x"
type textarea "I particpated of a big musicfestival"
type textarea "x"
type textarea "I particpated of a big music festival"
type textarea "x"
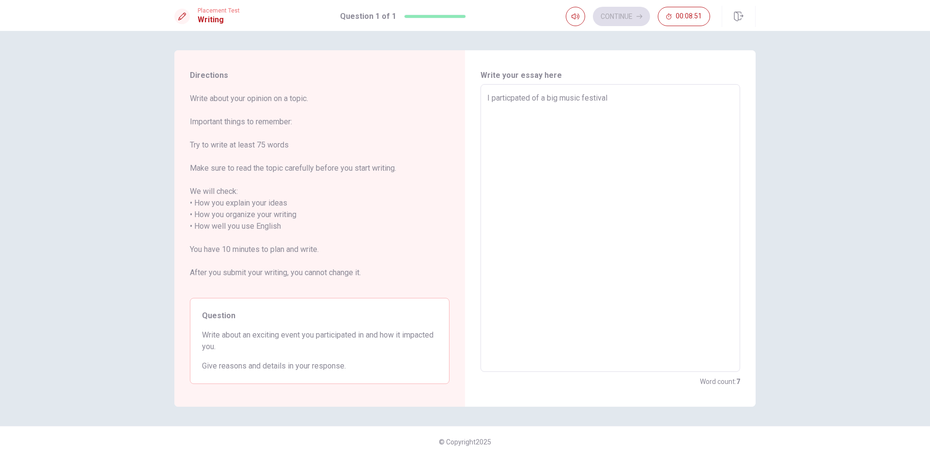
type textarea "I particpated of a big music festival l"
type textarea "x"
type textarea "I particpated of a big music festival la"
type textarea "x"
type textarea "I particpated of a big music festival las"
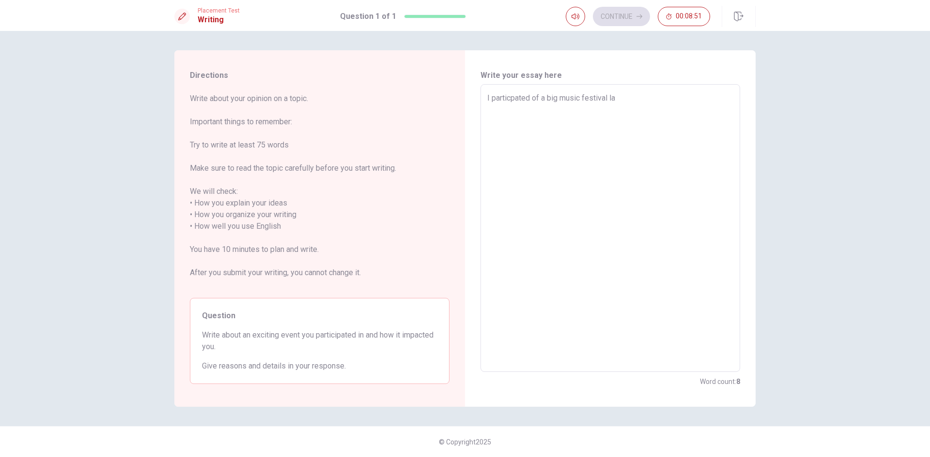
type textarea "x"
type textarea "I particpated of a big music festival las"
type textarea "x"
type textarea "I particpated of a big music festival las m"
type textarea "x"
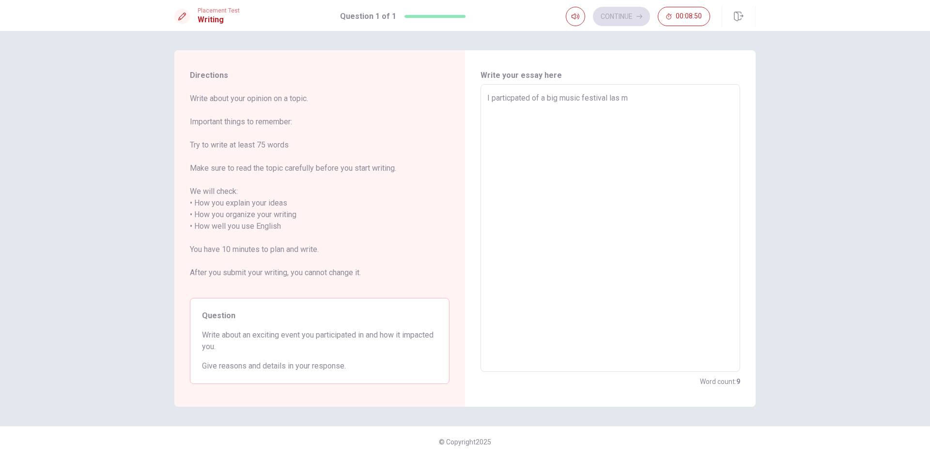
type textarea "I particpated of a big music festival las ml"
type textarea "x"
type textarea "I particpated of a big music festival las mlt"
type textarea "x"
type textarea "I particpated of a big music festival las ml"
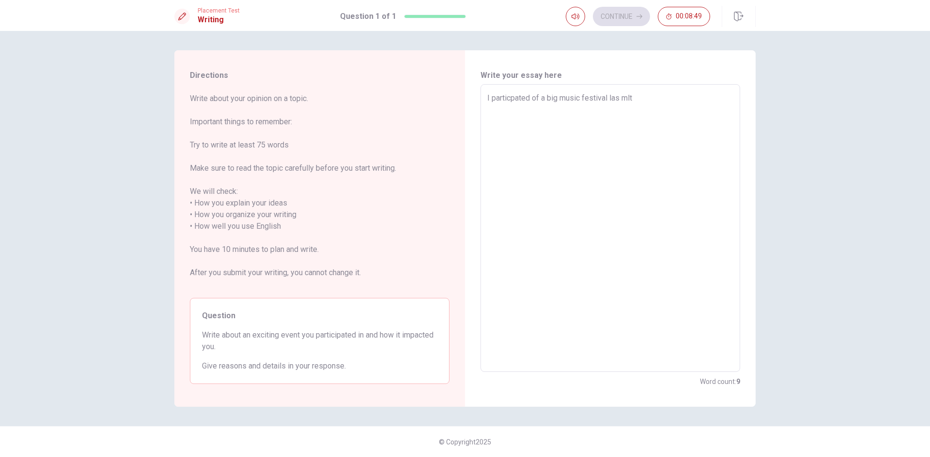
type textarea "x"
type textarea "I particpated of a big music festival las m"
type textarea "x"
type textarea "I particpated of a big music festival las mop"
type textarea "x"
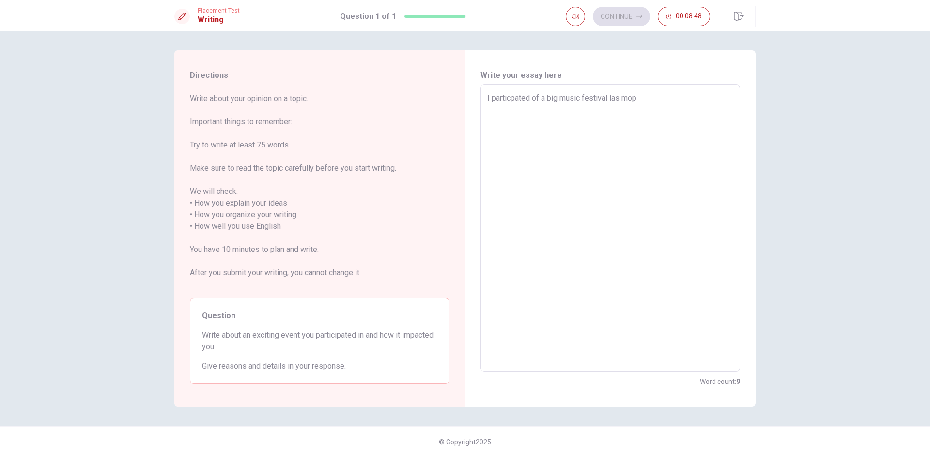
type textarea "I particpated of a big music festival las mo"
type textarea "x"
type textarea "I particpated of a big music festival las mon"
type textarea "x"
type textarea "I particpated of a big music festival las mont"
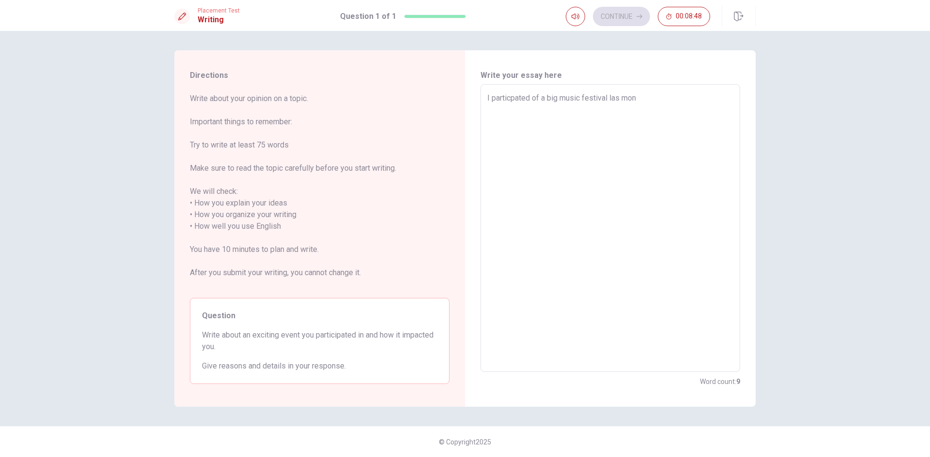
type textarea "x"
type textarea "I particpated of a big music festival las month"
type textarea "x"
type textarea "I particpated of a big music festival las month."
type textarea "x"
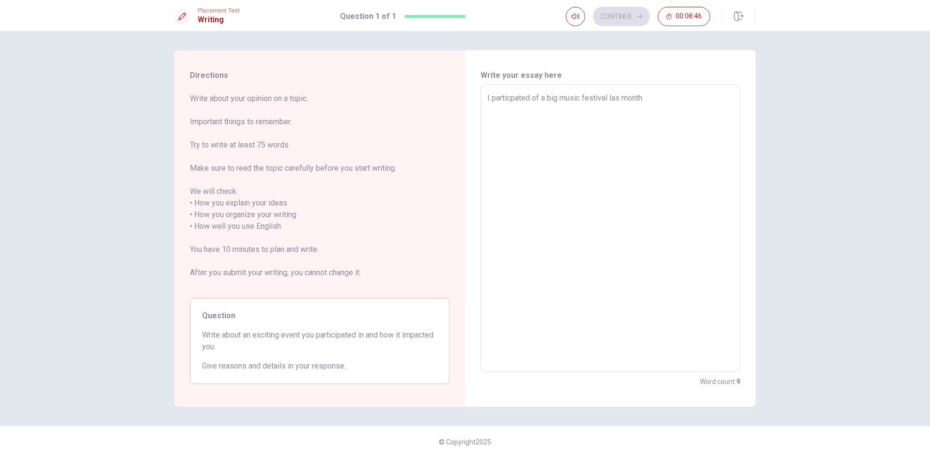
type textarea "I particpated of a big music festival las month."
type textarea "x"
type textarea "I particpated of a big music festival las month. T"
type textarea "x"
type textarea "I particpated of a big music festival las month. Th"
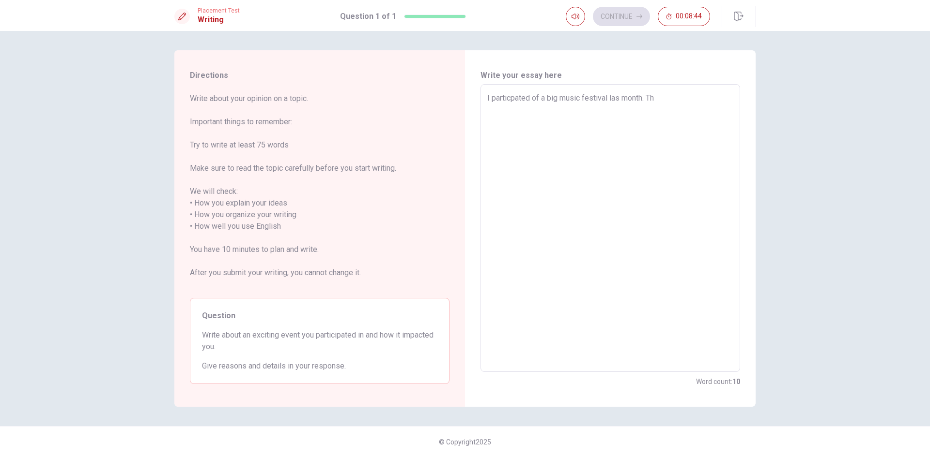
type textarea "x"
type textarea "I particpated of a big music festival las month. The"
type textarea "x"
type textarea "I particpated of a big music festival las month. The"
type textarea "x"
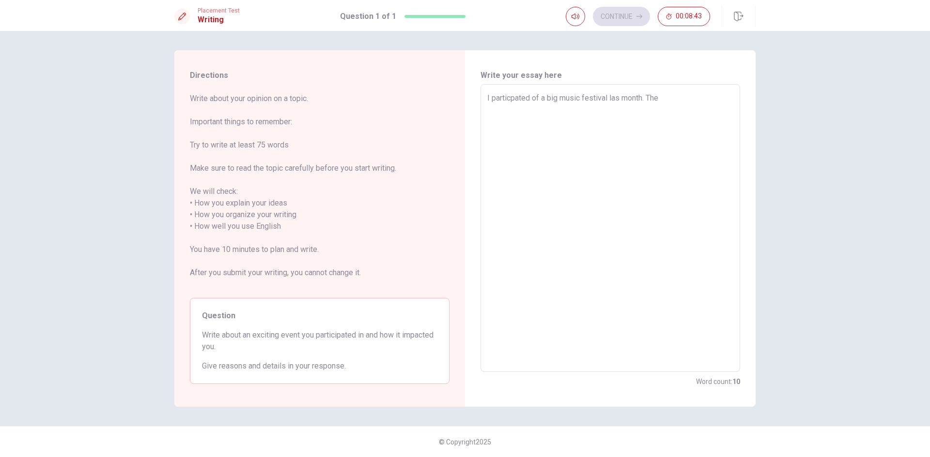
type textarea "I particpated of a big music festival las month. The f"
type textarea "x"
type textarea "I particpated of a big music festival las month. The fe"
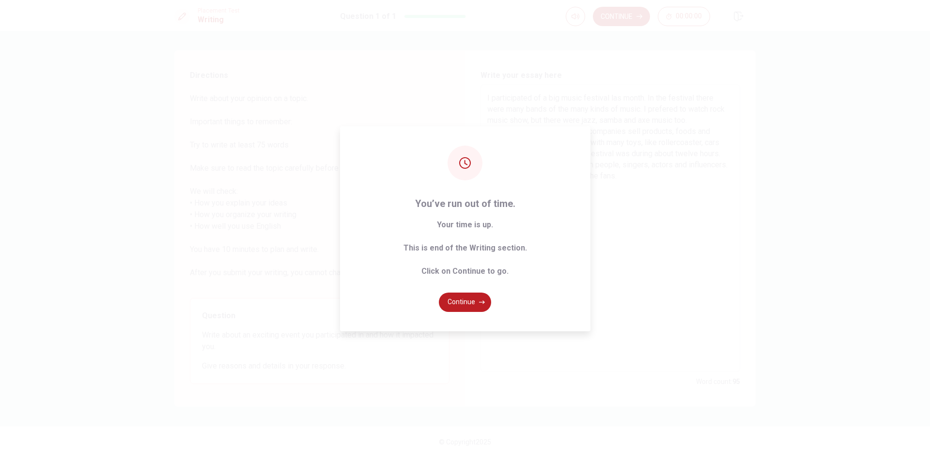
click at [470, 299] on button "Continue" at bounding box center [465, 302] width 52 height 19
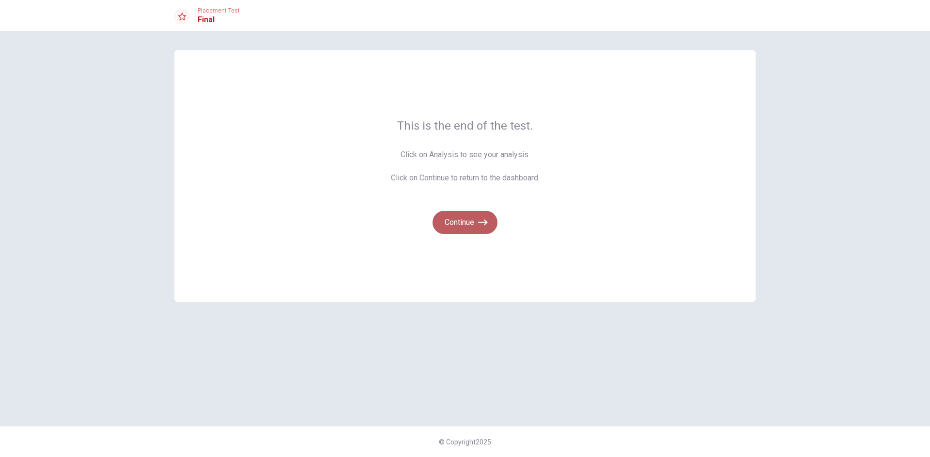
click at [473, 225] on button "Continue" at bounding box center [464, 222] width 65 height 23
